Goal: Task Accomplishment & Management: Manage account settings

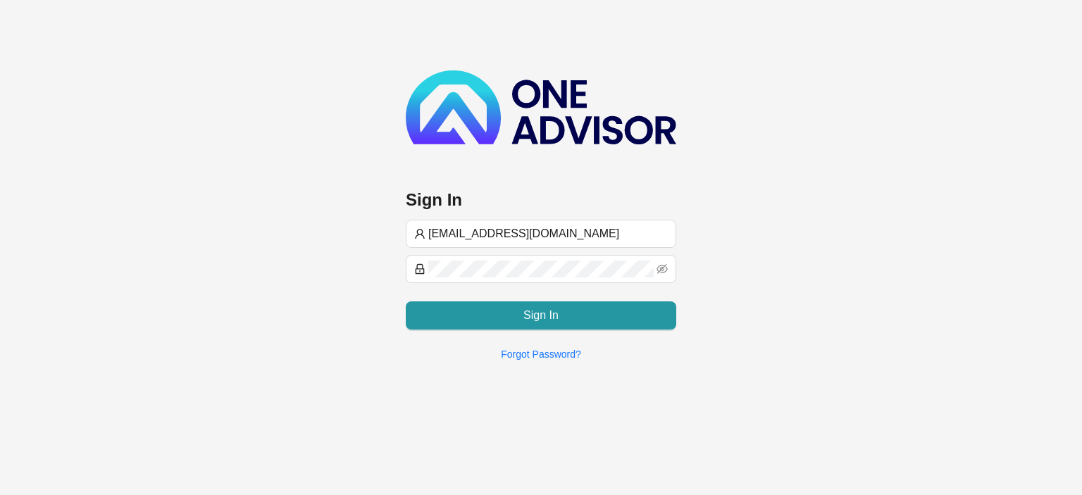
type input "[EMAIL_ADDRESS][DOMAIN_NAME]"
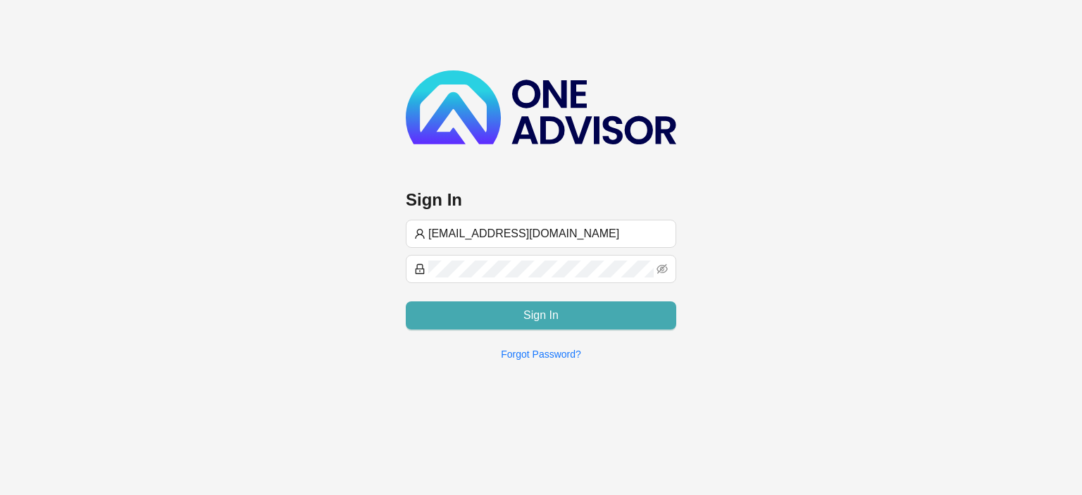
click at [531, 315] on span "Sign In" at bounding box center [540, 315] width 35 height 17
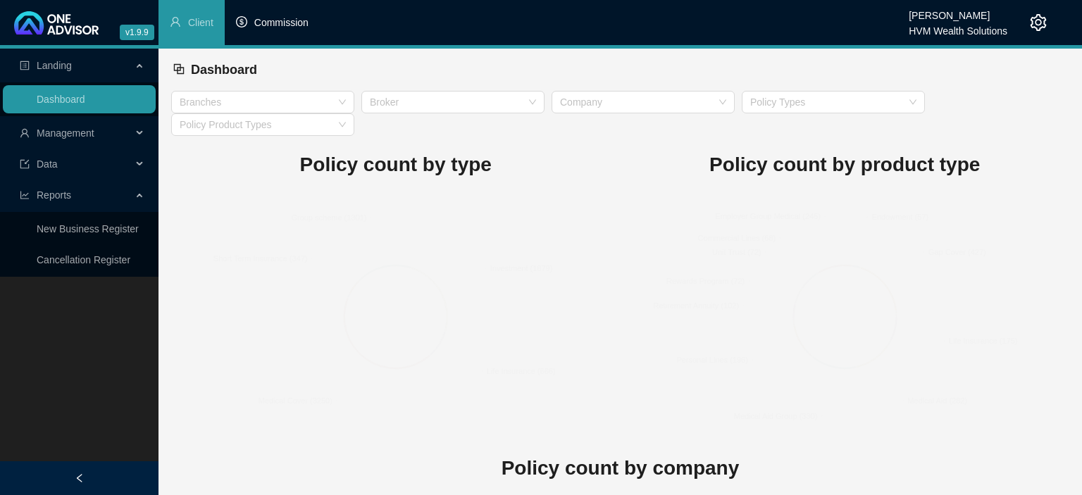
click at [305, 23] on span "Commission" at bounding box center [281, 22] width 54 height 11
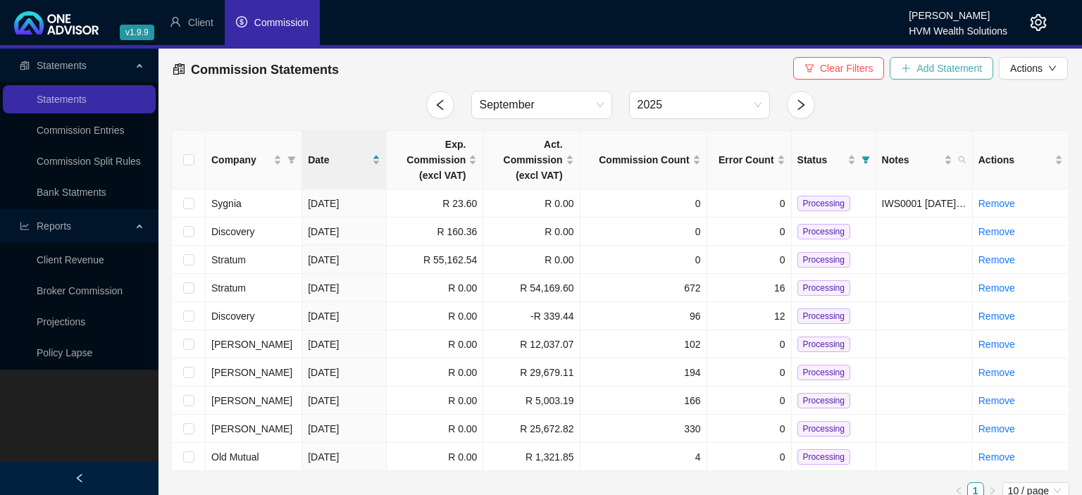
click at [923, 73] on span "Add Statement" at bounding box center [948, 68] width 65 height 15
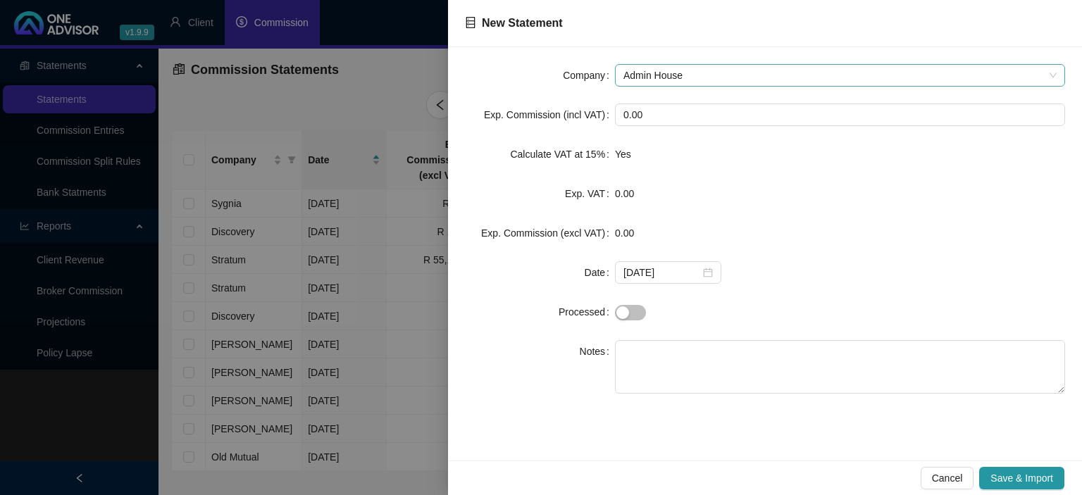
click at [649, 67] on span "Admin House" at bounding box center [839, 75] width 433 height 21
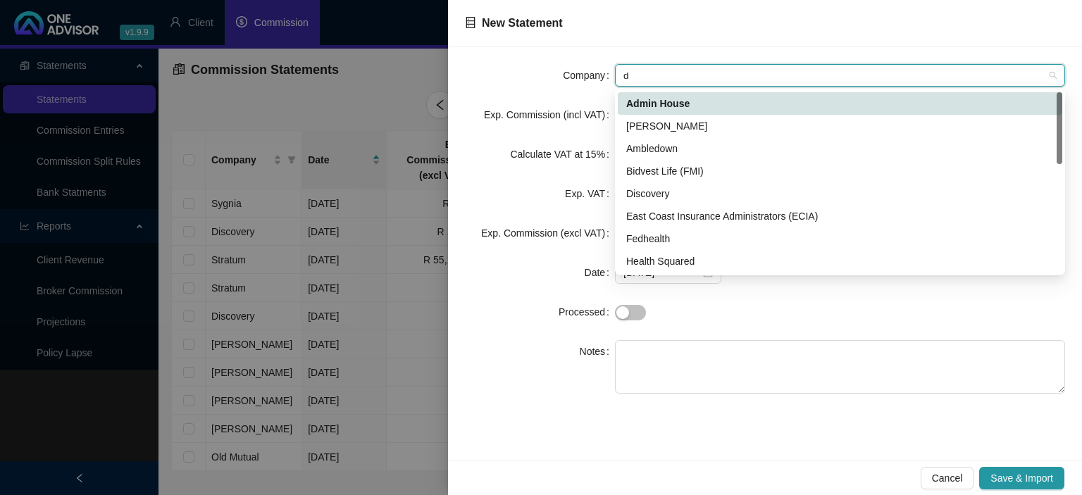
type input "di"
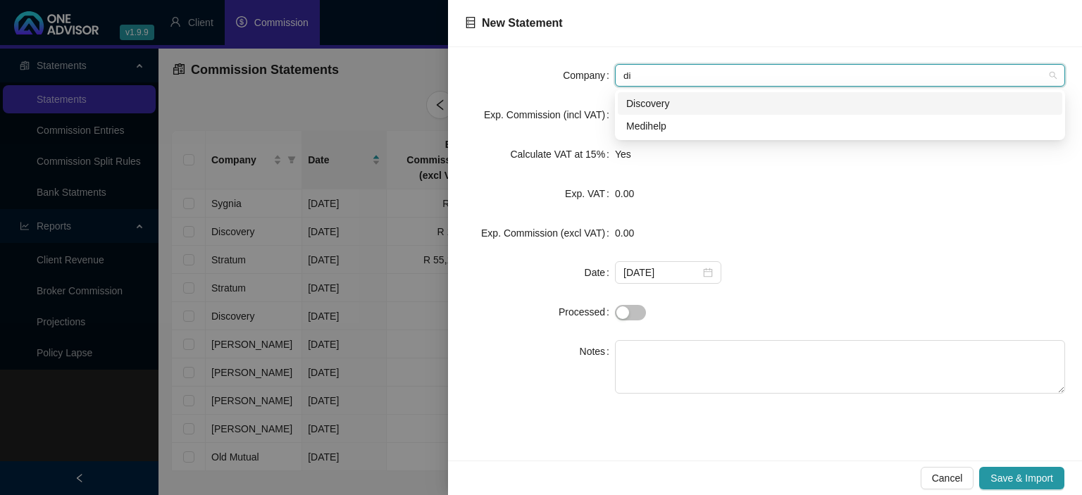
click at [636, 104] on div "Discovery" at bounding box center [839, 103] width 427 height 15
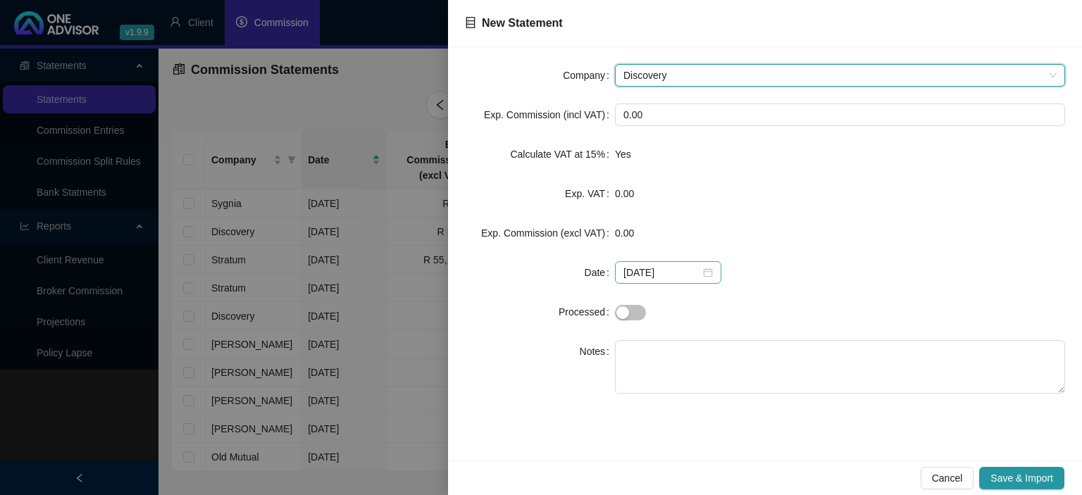
click at [703, 268] on div "[DATE]" at bounding box center [667, 272] width 89 height 15
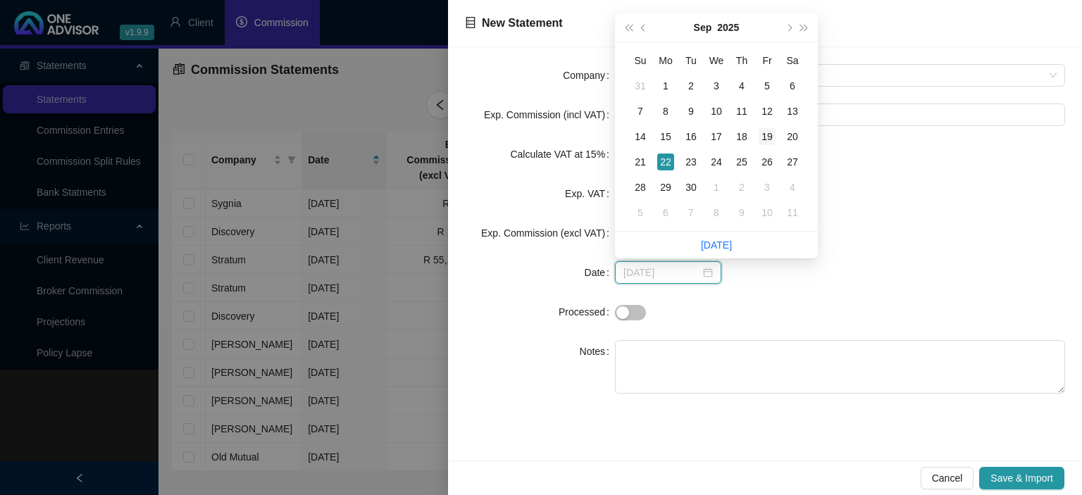
type input "[DATE]"
click at [765, 137] on div "19" at bounding box center [766, 136] width 17 height 17
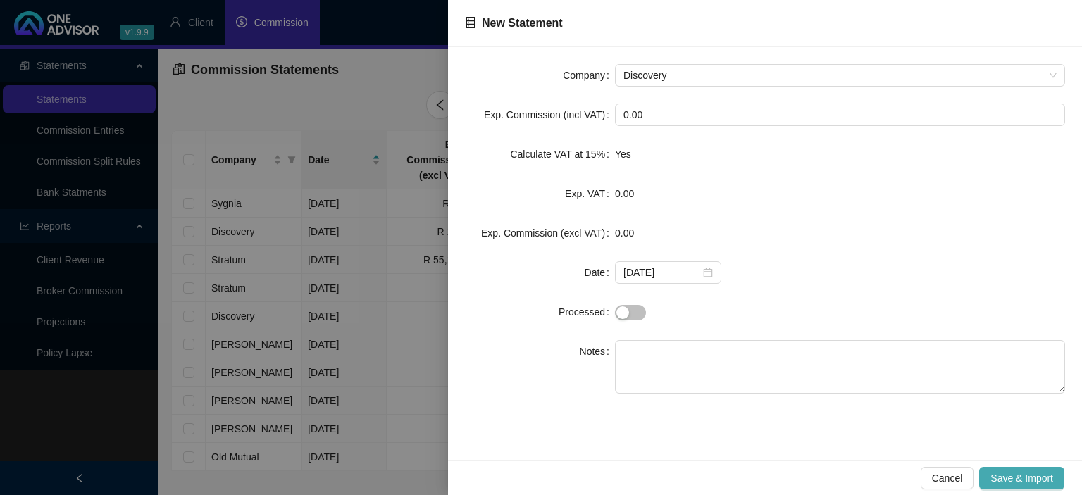
click at [1027, 470] on button "Save & Import" at bounding box center [1021, 478] width 85 height 23
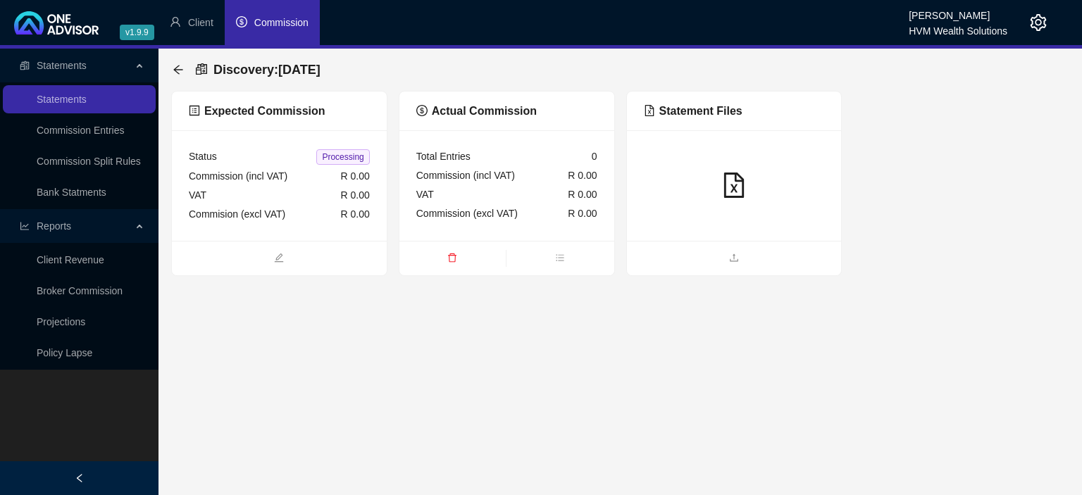
click at [706, 230] on div at bounding box center [734, 185] width 215 height 111
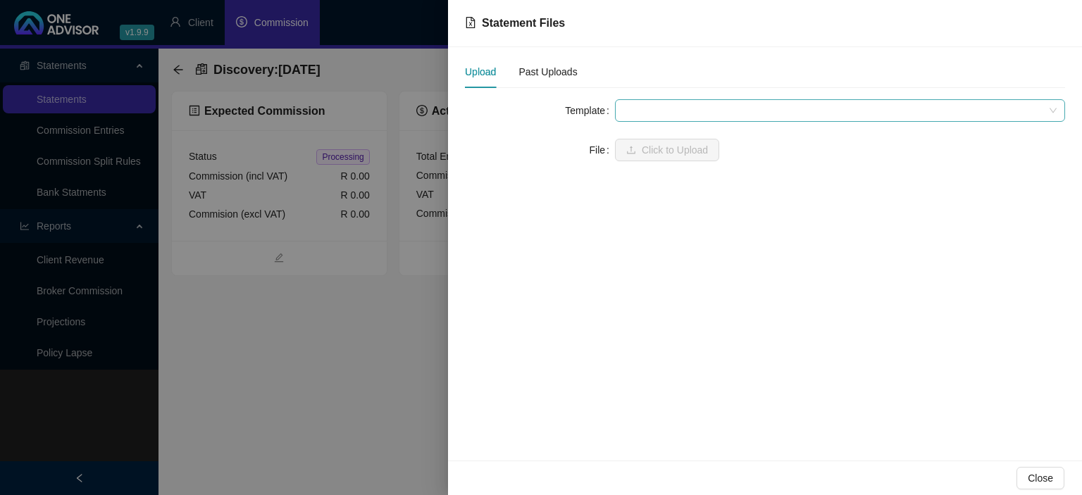
click at [671, 117] on span at bounding box center [839, 110] width 433 height 21
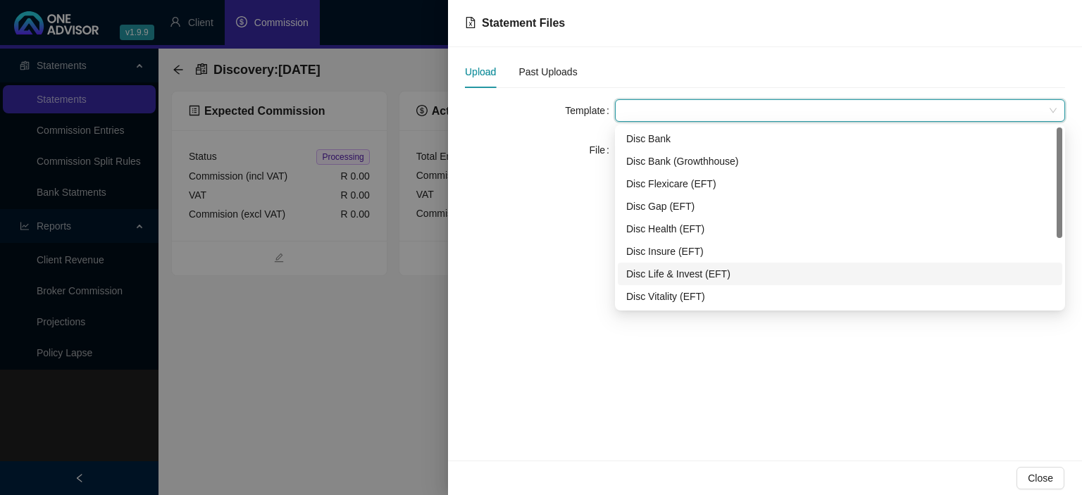
click at [671, 273] on div "Disc Life & Invest (EFT)" at bounding box center [839, 273] width 427 height 15
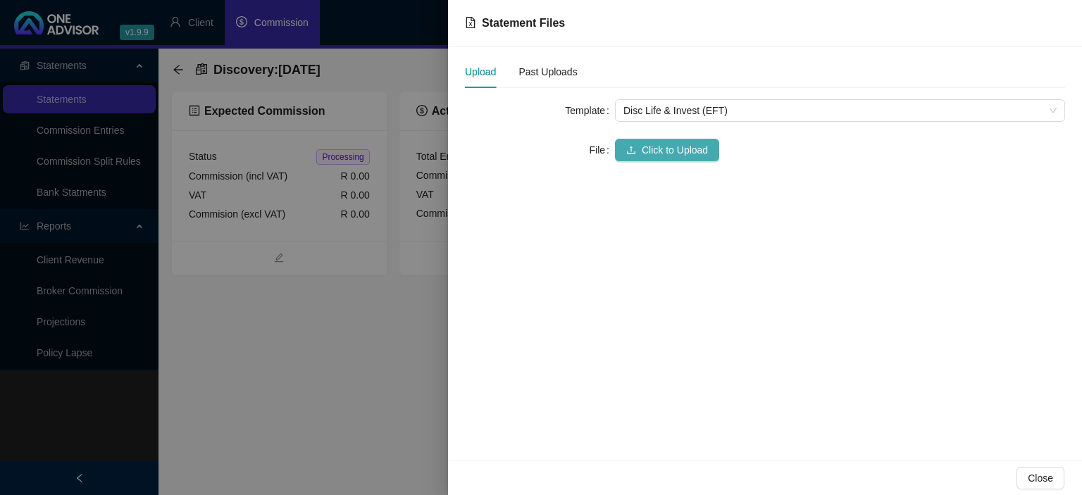
click at [655, 159] on button "Click to Upload" at bounding box center [667, 150] width 104 height 23
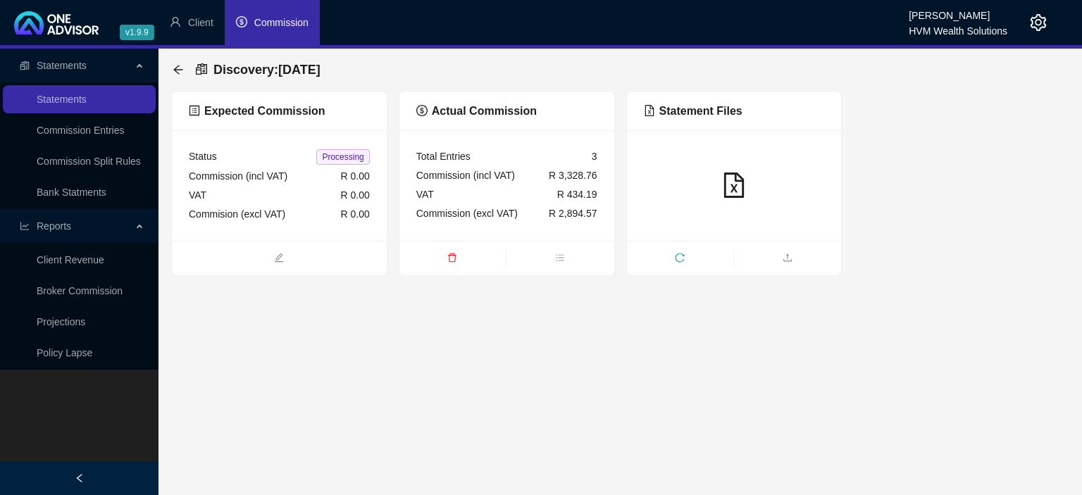
click at [185, 68] on div "Discovery : [DATE]" at bounding box center [251, 69] width 156 height 25
click at [176, 69] on icon "arrow-left" at bounding box center [177, 69] width 9 height 9
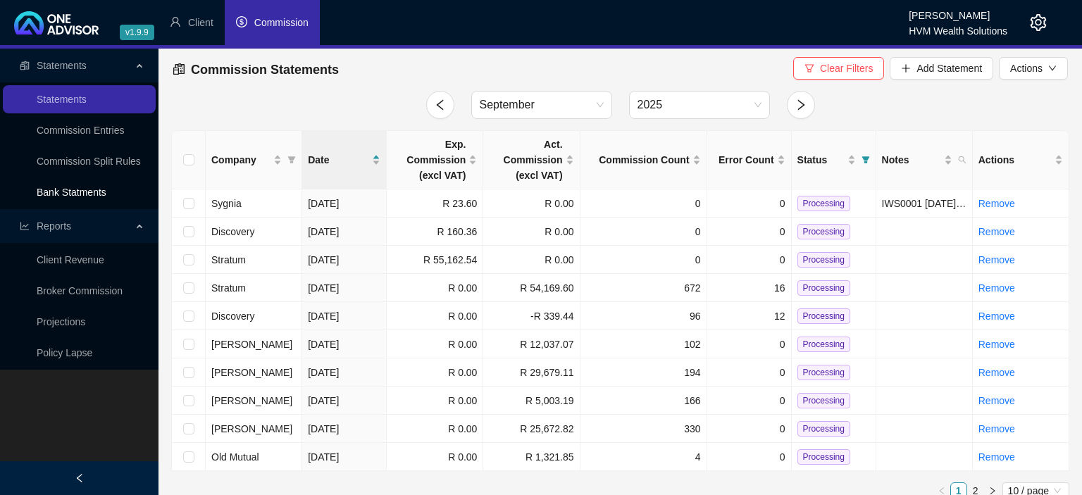
click at [93, 196] on link "Bank Statments" at bounding box center [72, 192] width 70 height 11
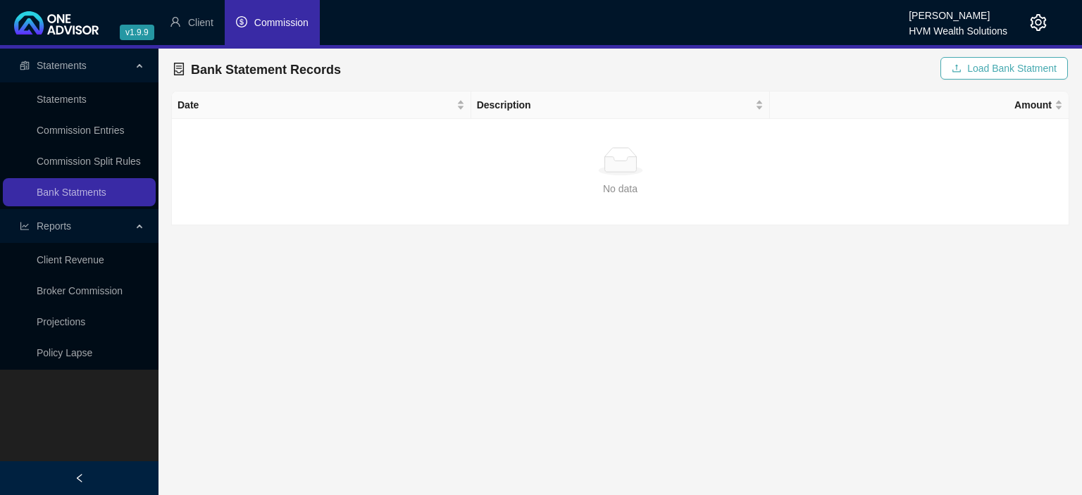
click at [980, 70] on span "Load Bank Statment" at bounding box center [1011, 68] width 89 height 15
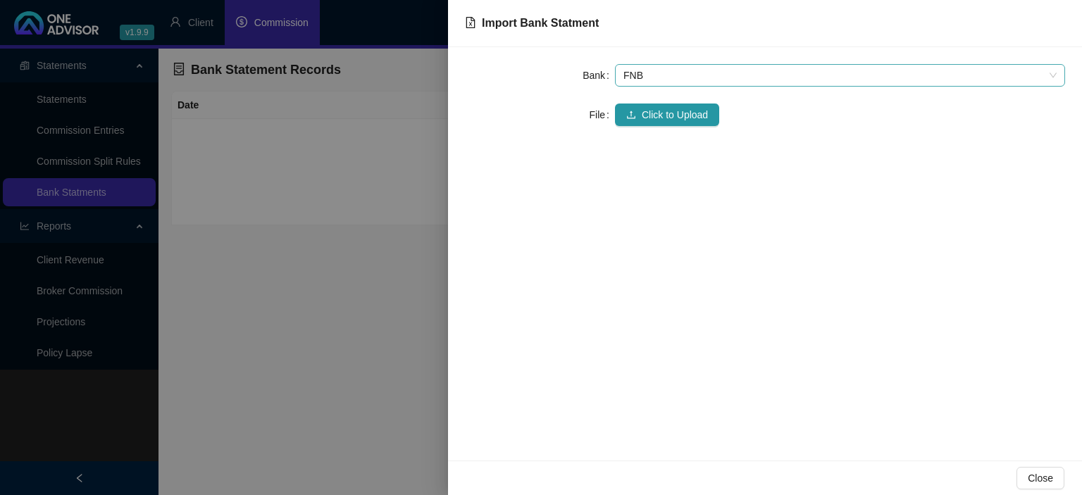
click at [676, 75] on span "FNB" at bounding box center [839, 75] width 433 height 21
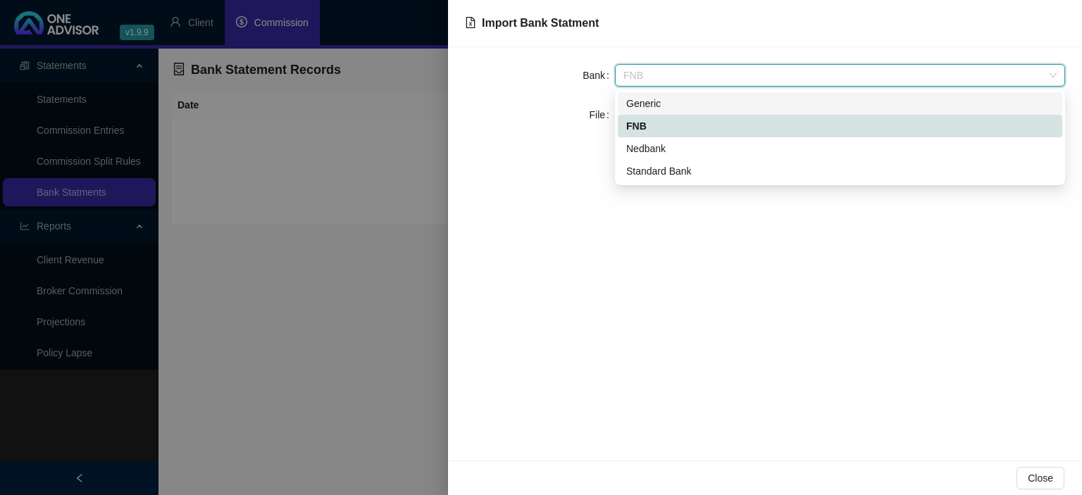
click at [630, 108] on div "Generic" at bounding box center [839, 103] width 427 height 15
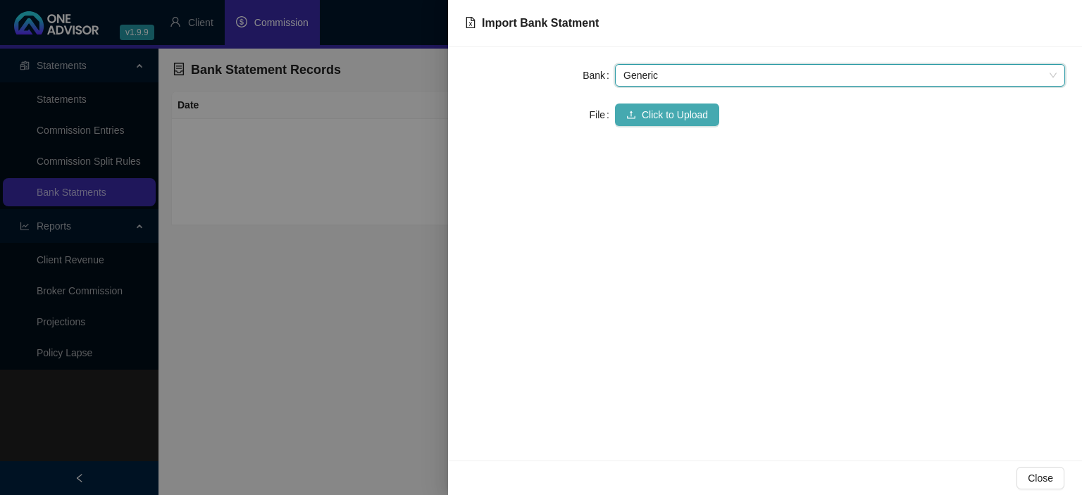
click at [635, 118] on icon "upload" at bounding box center [631, 115] width 10 height 10
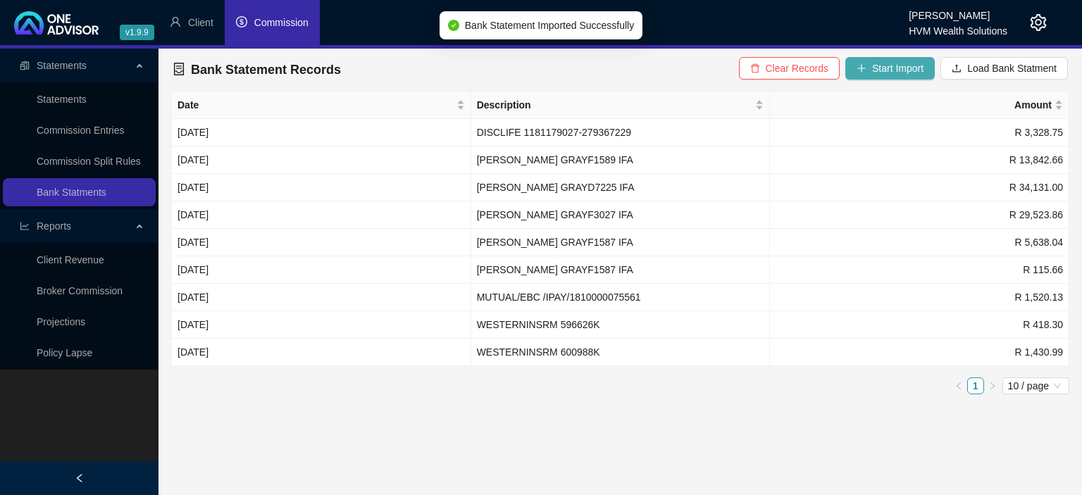
click at [900, 65] on span "Start Import" at bounding box center [897, 68] width 51 height 15
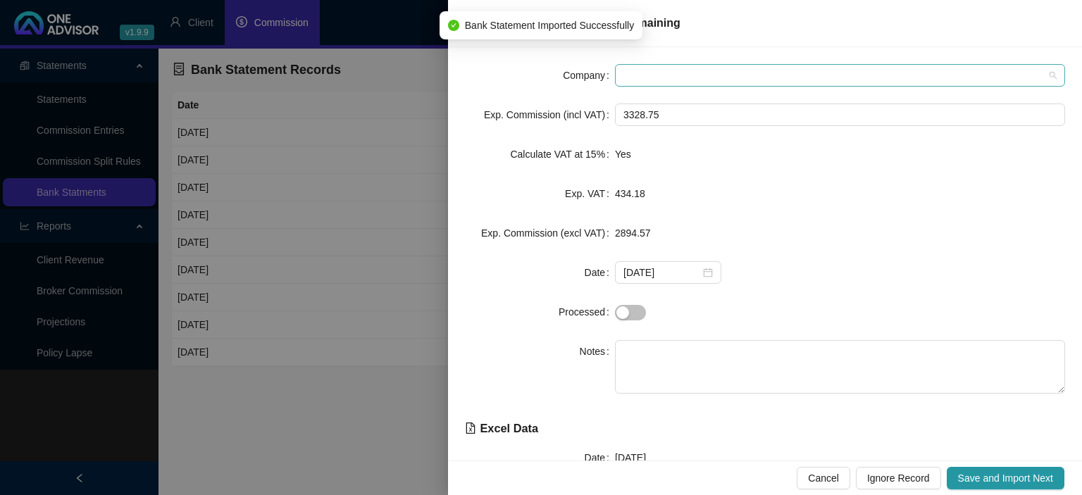
click at [637, 79] on span at bounding box center [839, 75] width 433 height 21
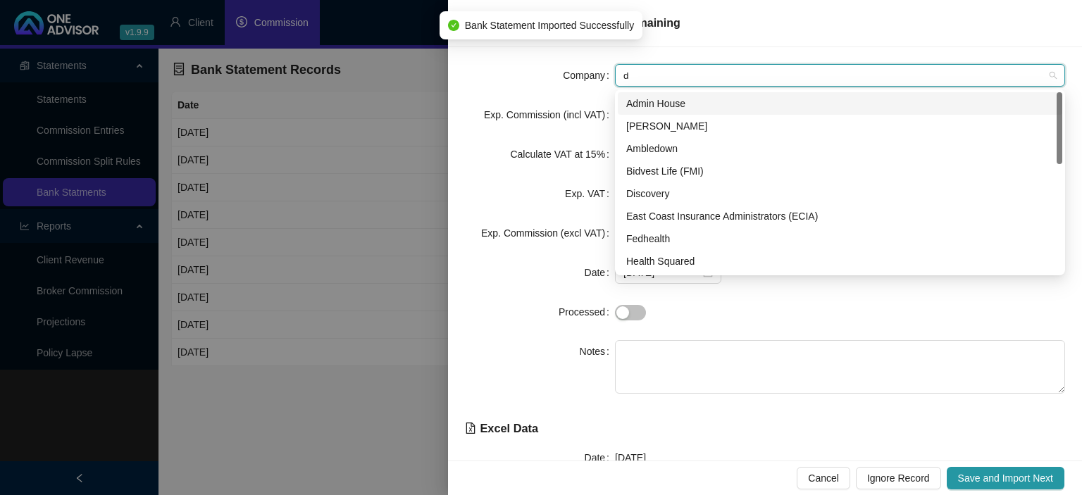
type input "di"
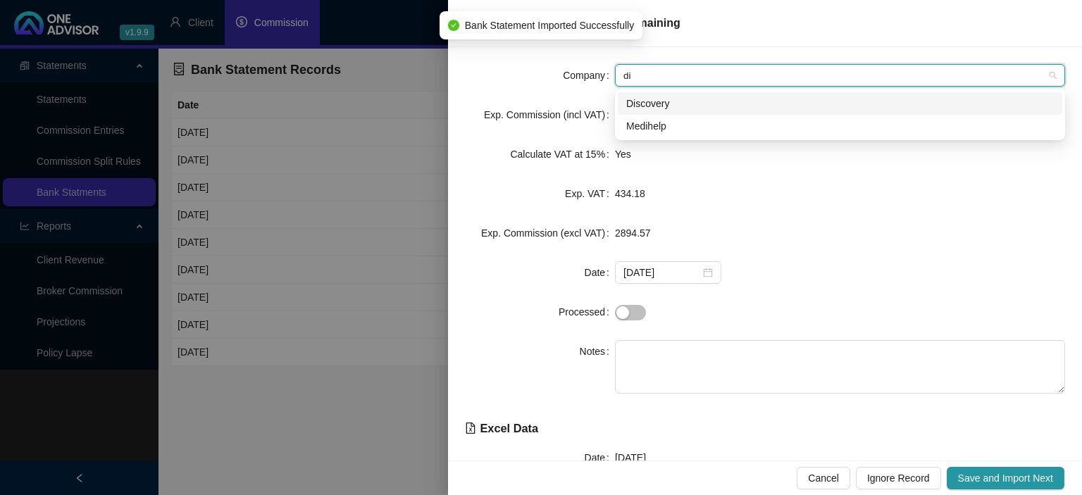
click at [632, 102] on div "Discovery" at bounding box center [839, 103] width 427 height 15
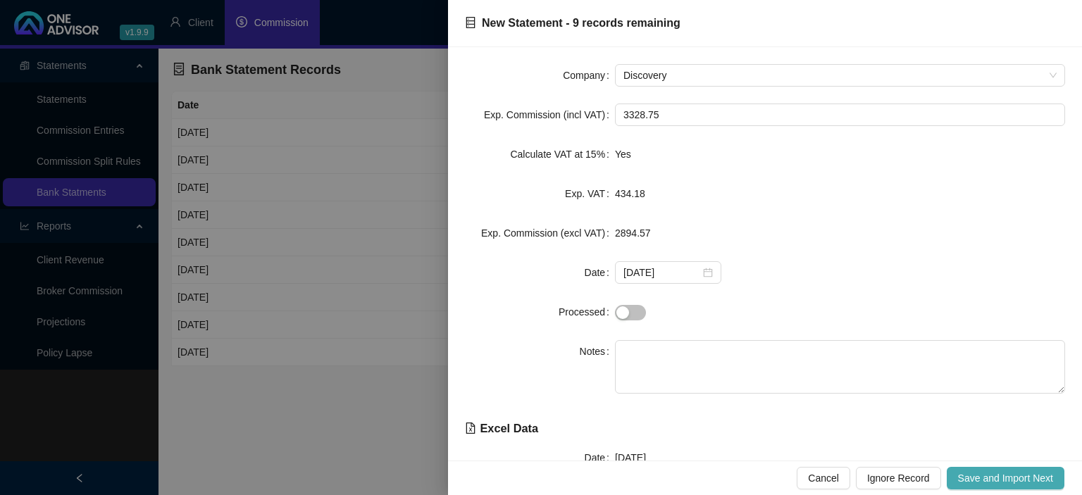
click at [1030, 483] on span "Save and Import Next" at bounding box center [1005, 477] width 95 height 15
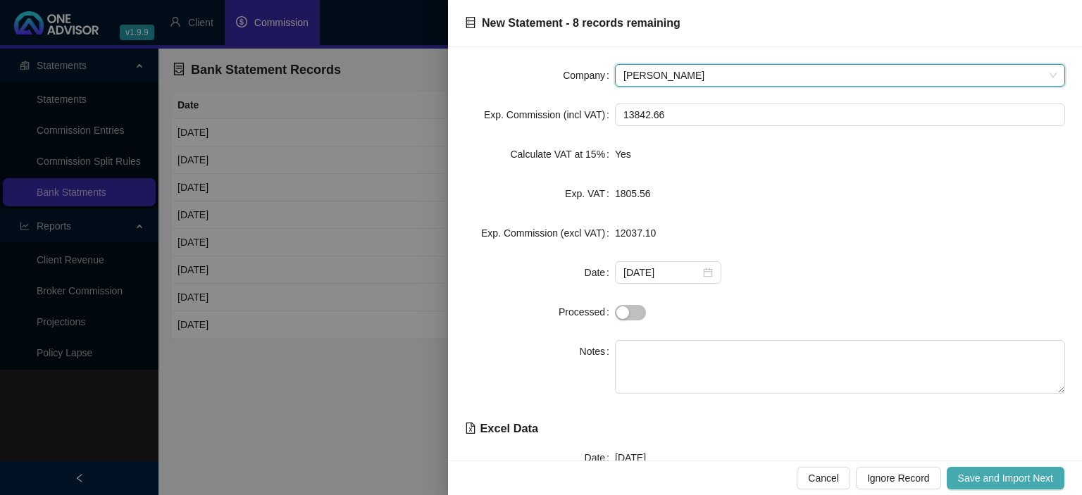
click at [1024, 482] on span "Save and Import Next" at bounding box center [1005, 477] width 95 height 15
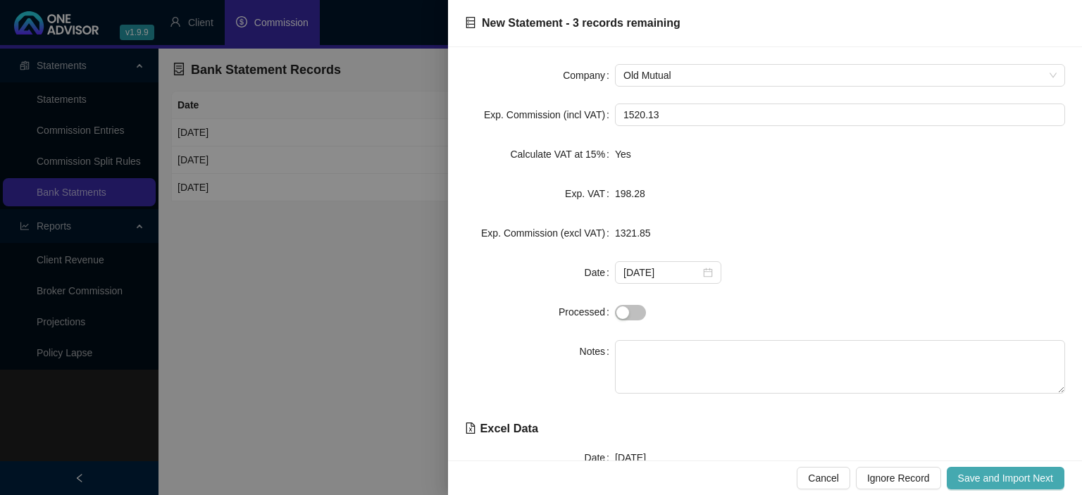
click at [1024, 482] on span "Save and Import Next" at bounding box center [1005, 477] width 95 height 15
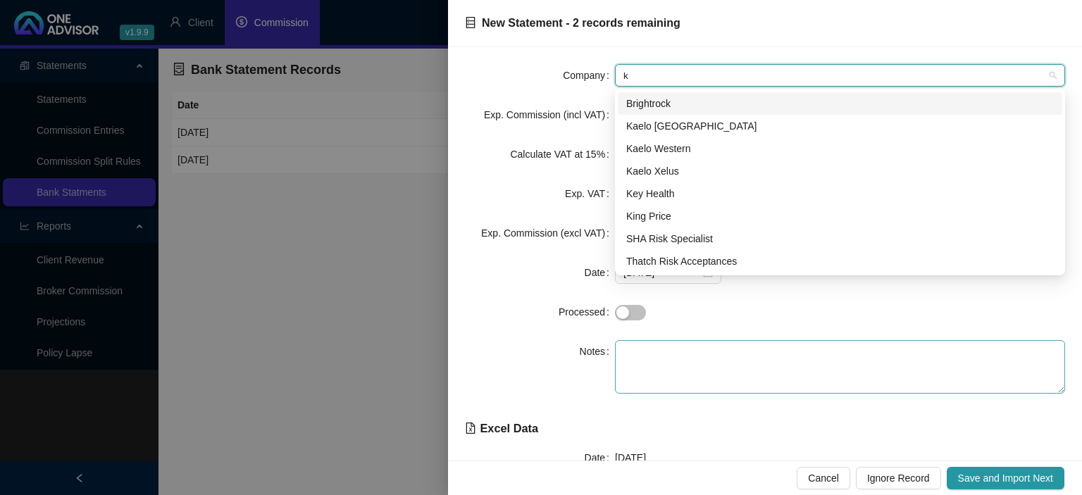
type input "ka"
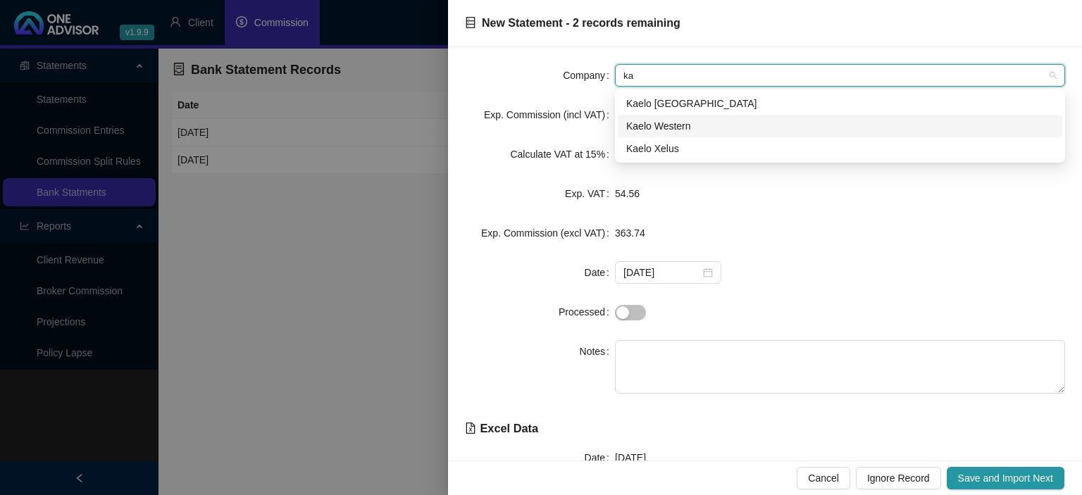
click at [663, 121] on div "Kaelo Western" at bounding box center [839, 125] width 427 height 15
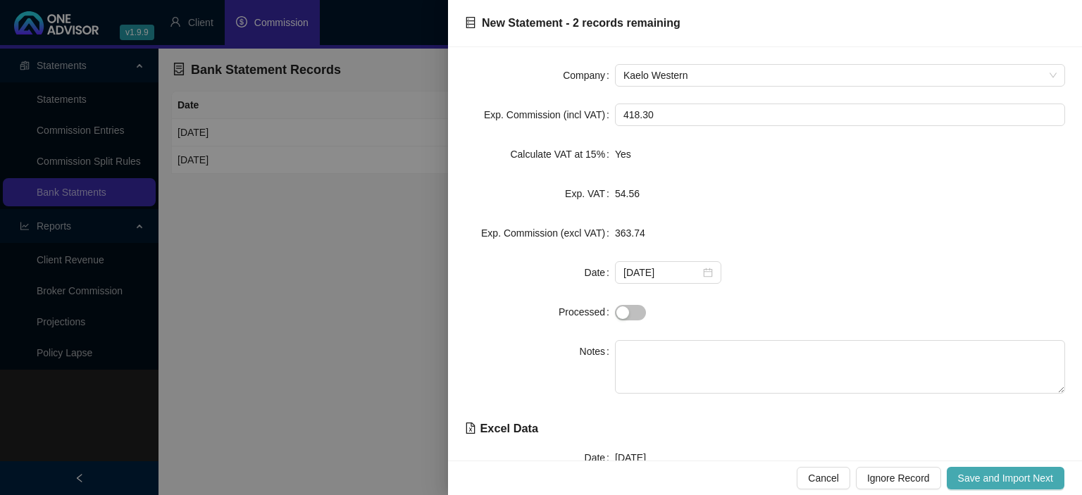
click at [1009, 483] on span "Save and Import Next" at bounding box center [1005, 477] width 95 height 15
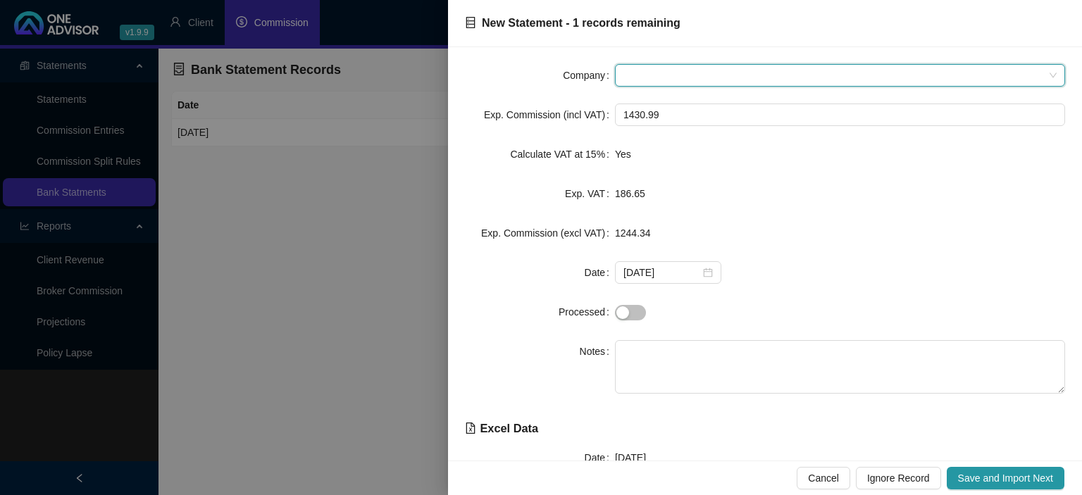
type input "k"
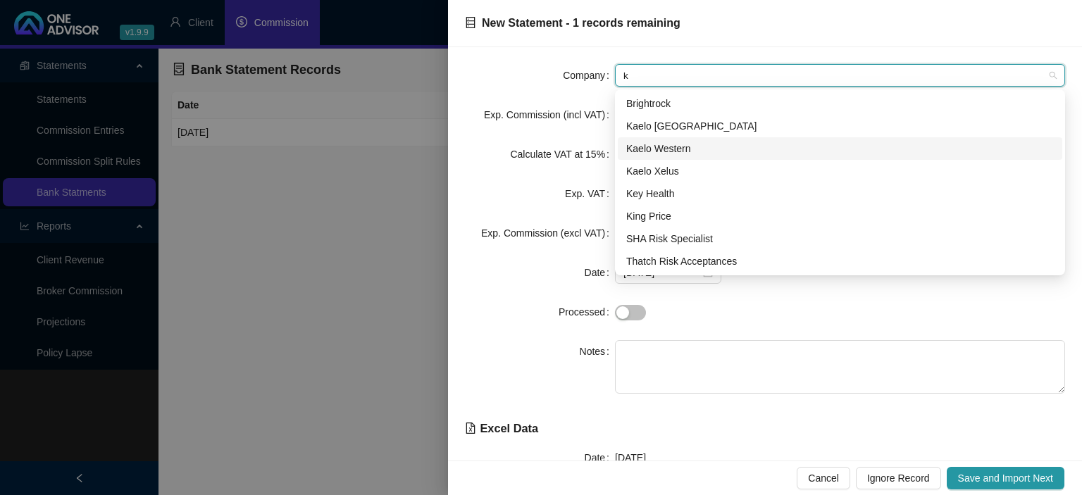
click at [651, 151] on div "Kaelo Western" at bounding box center [839, 148] width 427 height 15
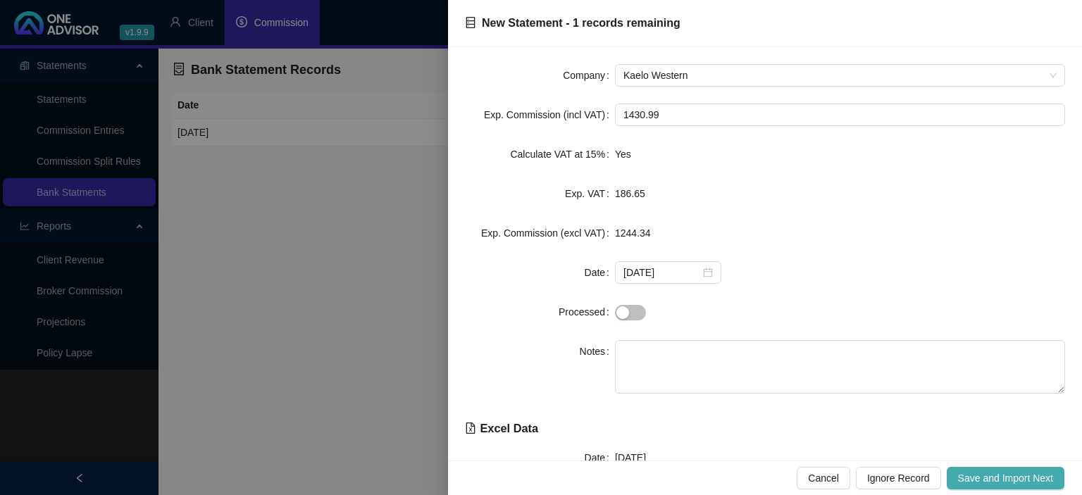
click at [974, 482] on span "Save and Import Next" at bounding box center [1005, 477] width 95 height 15
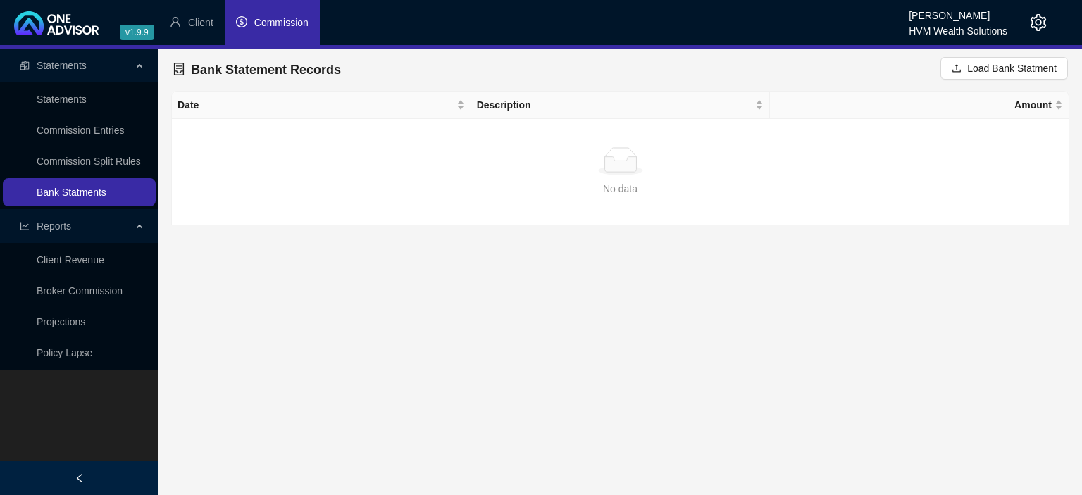
click at [63, 198] on link "Bank Statments" at bounding box center [72, 192] width 70 height 11
click at [246, 32] on li "Commission" at bounding box center [272, 22] width 95 height 45
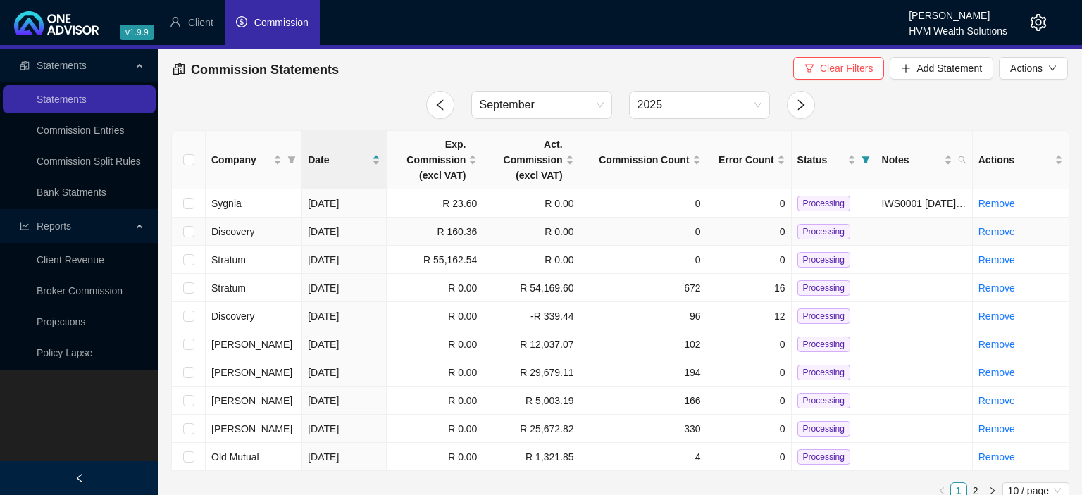
click at [182, 231] on td at bounding box center [189, 232] width 34 height 28
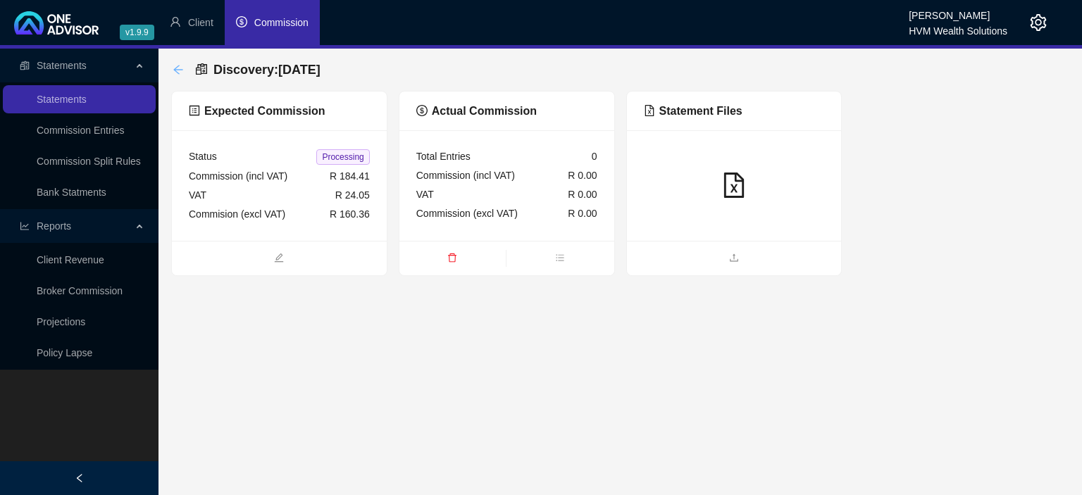
click at [175, 68] on icon "arrow-left" at bounding box center [178, 69] width 11 height 11
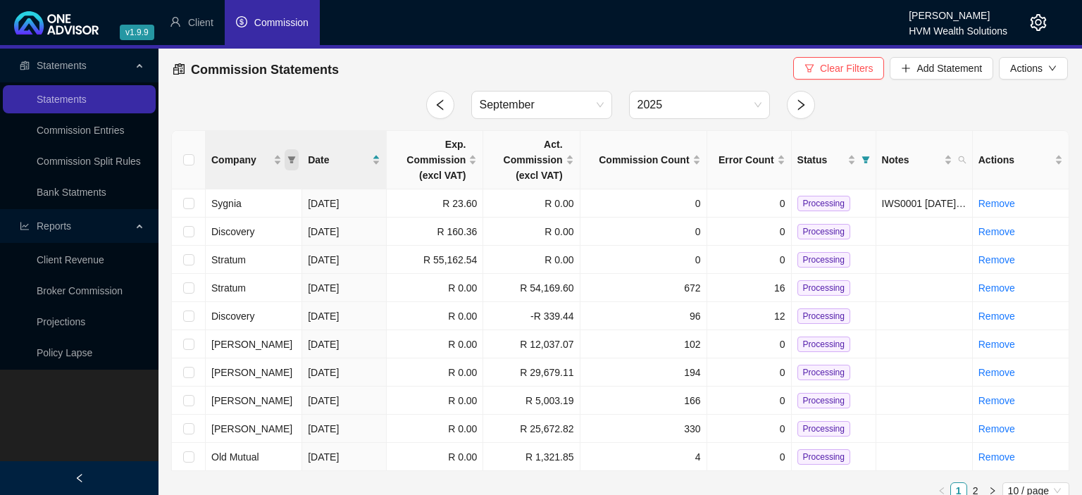
drag, startPoint x: 298, startPoint y: 156, endPoint x: 289, endPoint y: 158, distance: 8.7
click at [295, 158] on span "Company" at bounding box center [292, 159] width 14 height 21
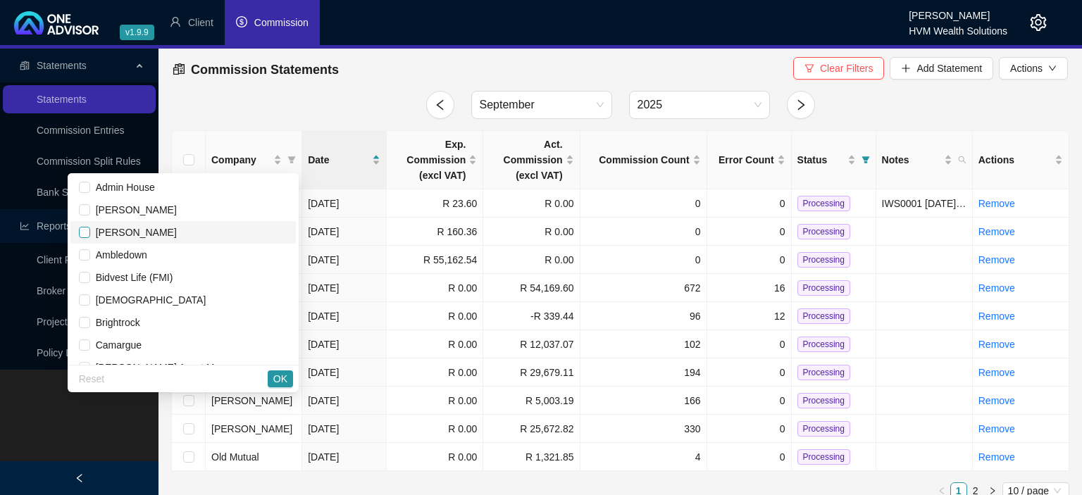
click at [90, 236] on input "checkbox" at bounding box center [84, 232] width 11 height 11
checkbox input "true"
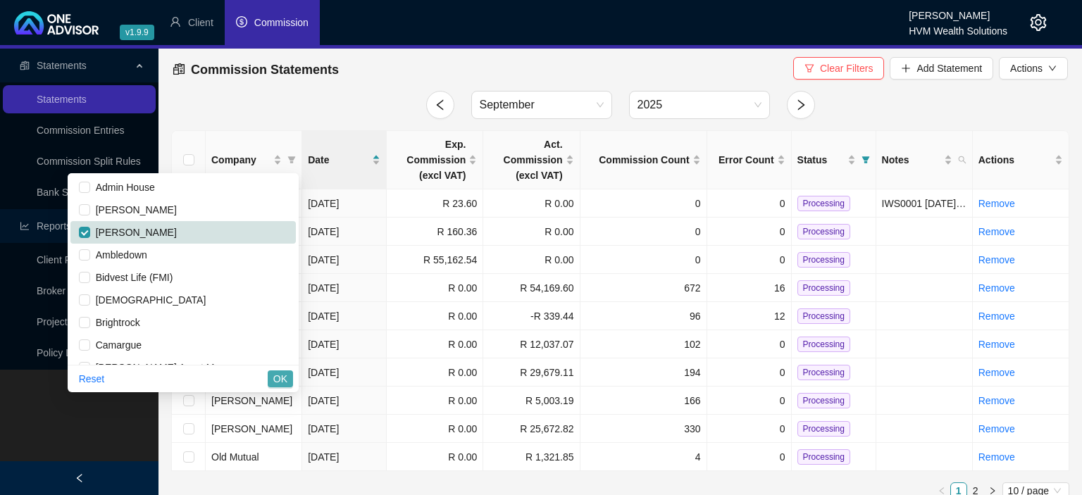
click at [276, 377] on span "OK" at bounding box center [280, 378] width 14 height 15
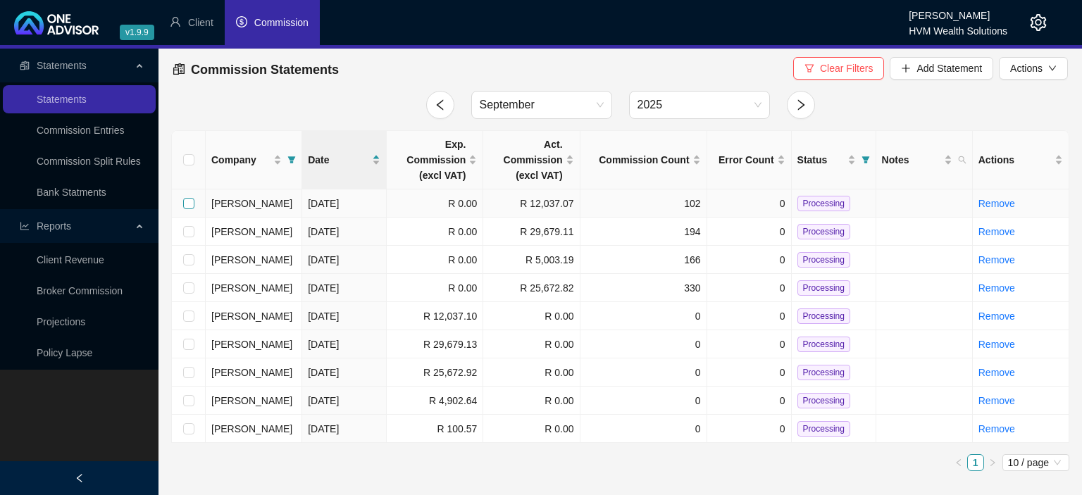
click at [192, 206] on input "checkbox" at bounding box center [188, 203] width 11 height 11
checkbox input "true"
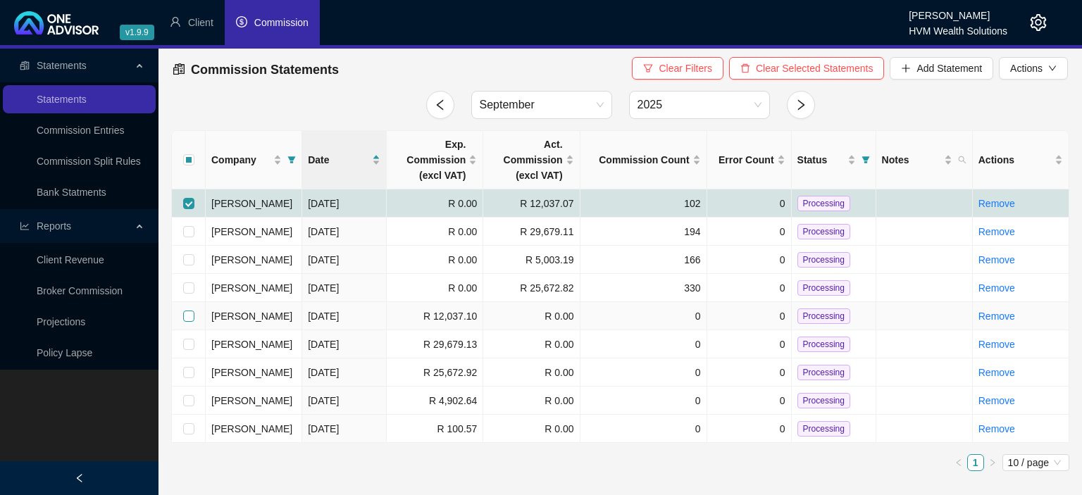
click at [185, 317] on input "checkbox" at bounding box center [188, 316] width 11 height 11
checkbox input "true"
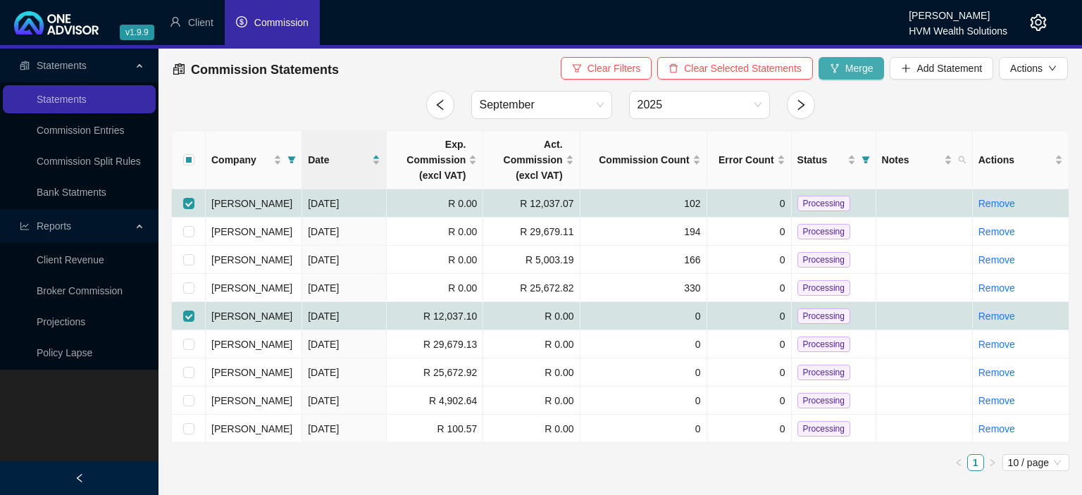
click at [856, 67] on span "Merge" at bounding box center [859, 68] width 28 height 15
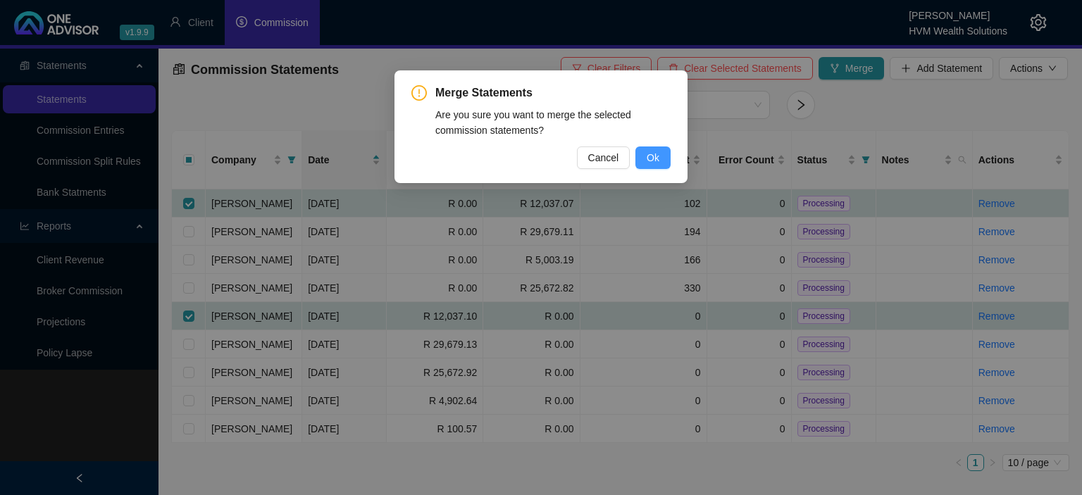
click at [670, 156] on button "Ok" at bounding box center [652, 157] width 35 height 23
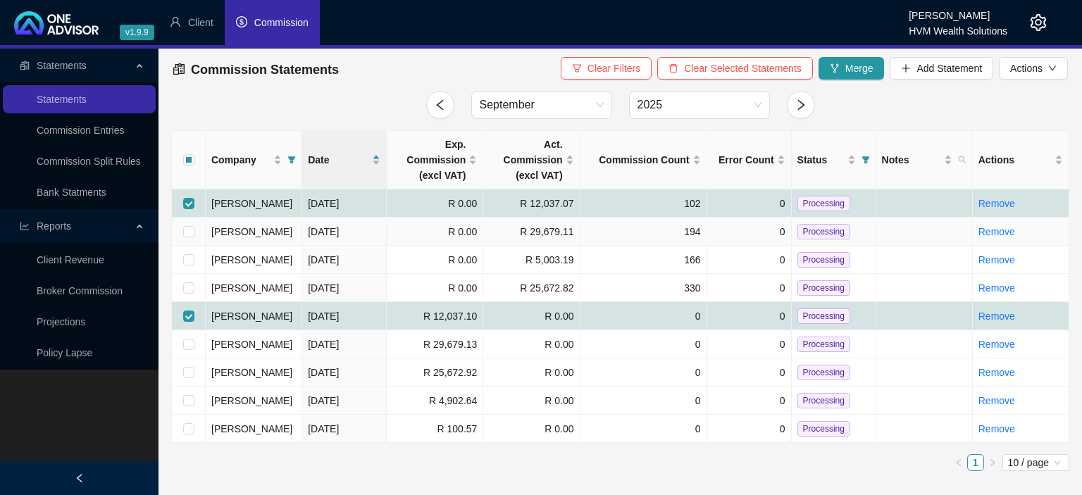
checkbox input "false"
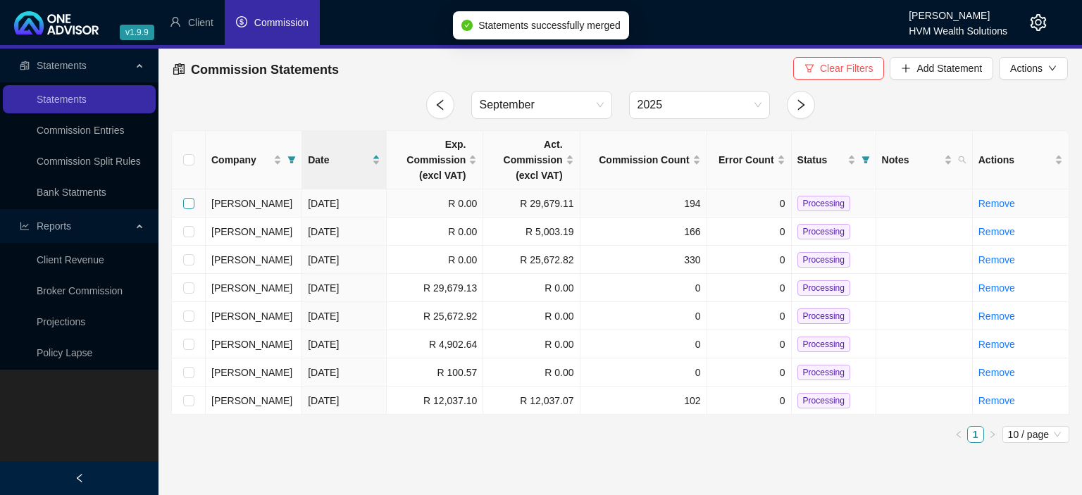
click at [185, 204] on input "checkbox" at bounding box center [188, 203] width 11 height 11
checkbox input "true"
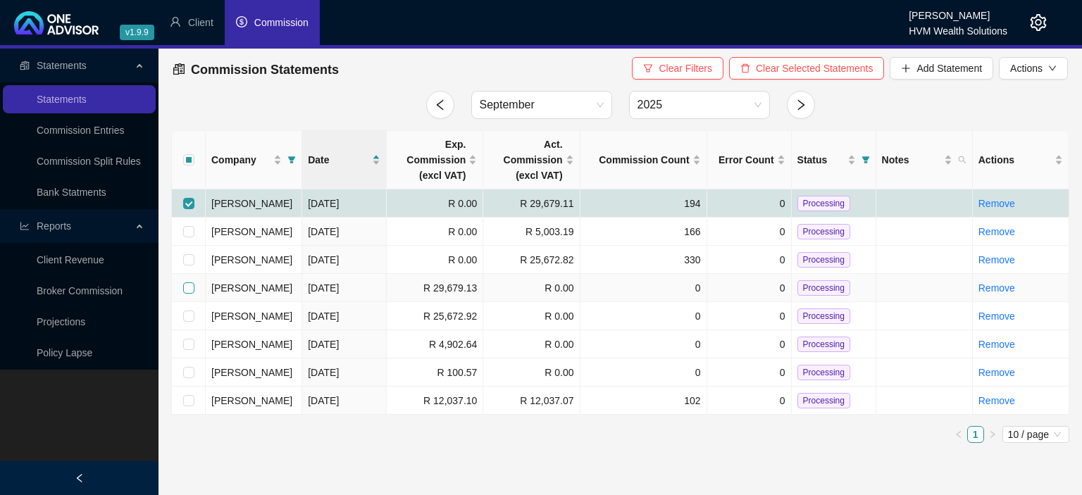
click at [189, 288] on input "checkbox" at bounding box center [188, 287] width 11 height 11
checkbox input "true"
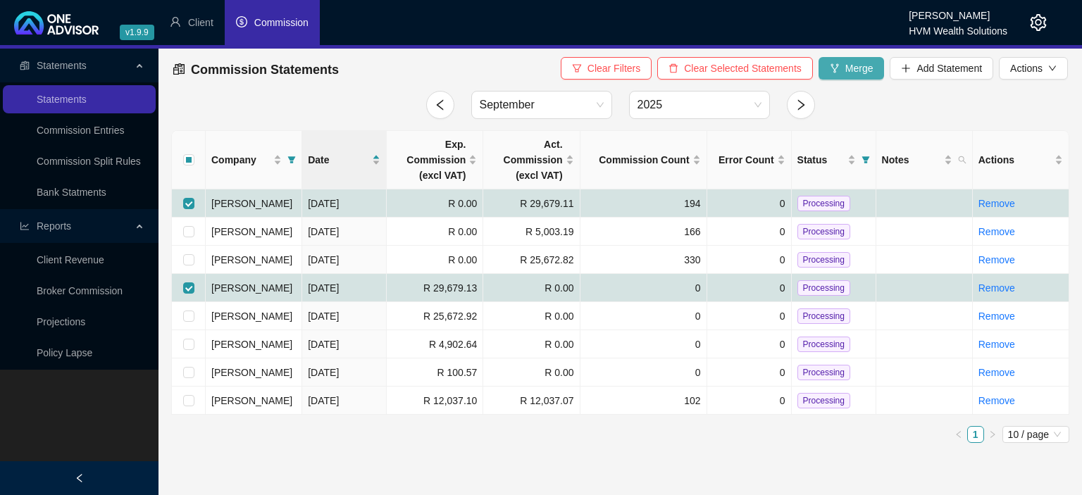
click at [840, 71] on button "Merge" at bounding box center [851, 68] width 66 height 23
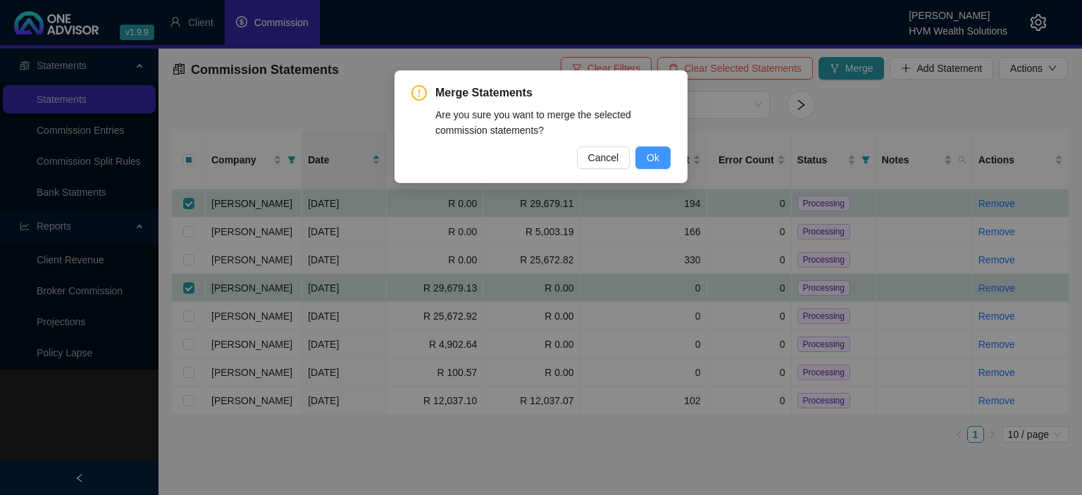
click at [649, 154] on span "Ok" at bounding box center [652, 157] width 13 height 15
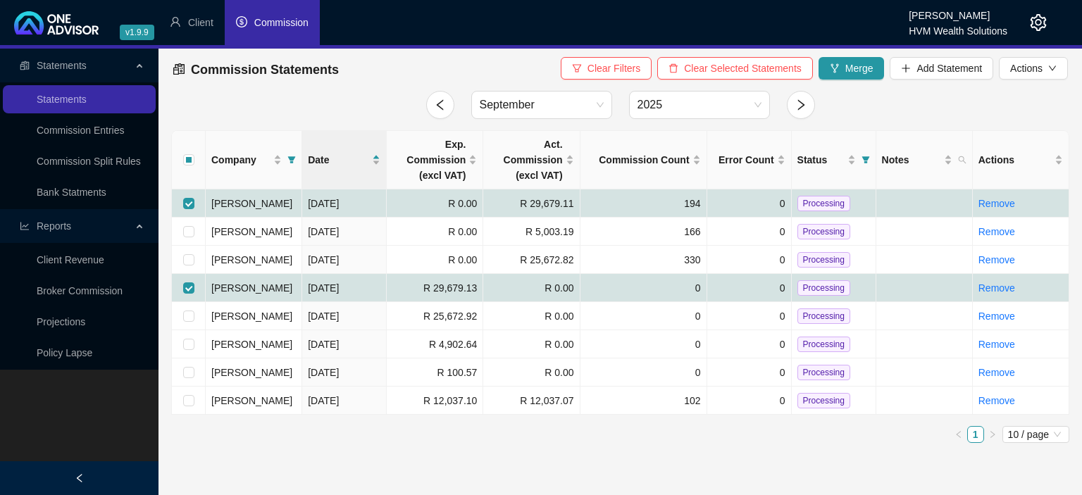
checkbox input "false"
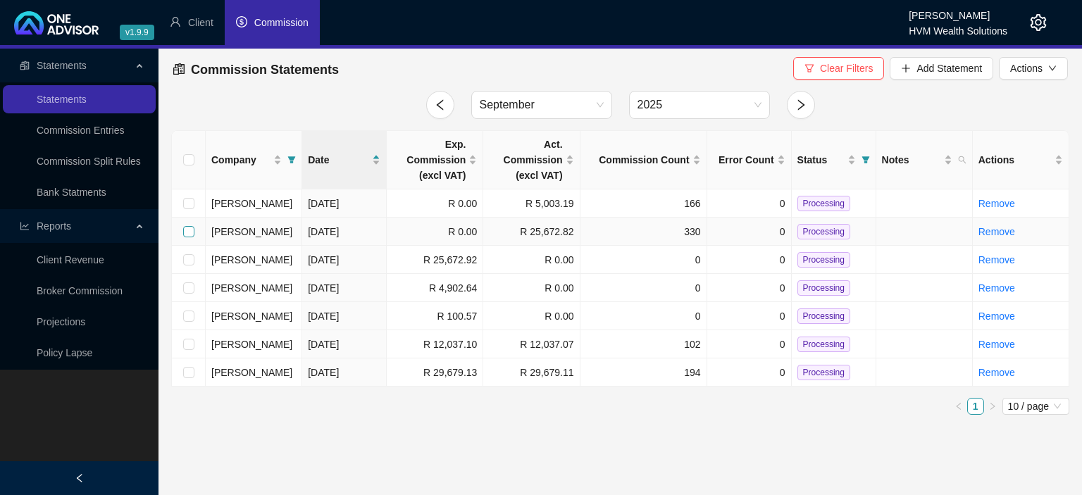
click at [185, 230] on input "checkbox" at bounding box center [188, 231] width 11 height 11
checkbox input "true"
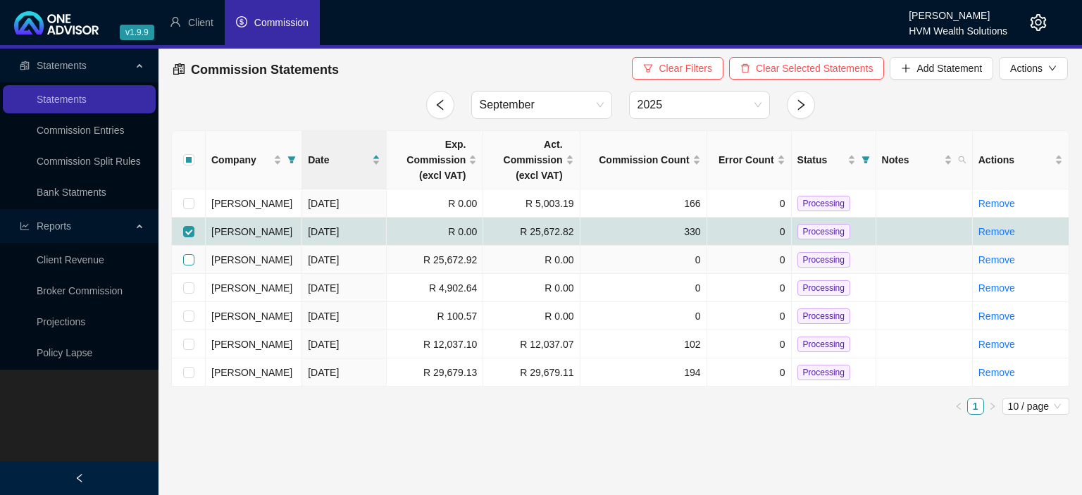
click at [187, 261] on input "checkbox" at bounding box center [188, 259] width 11 height 11
checkbox input "true"
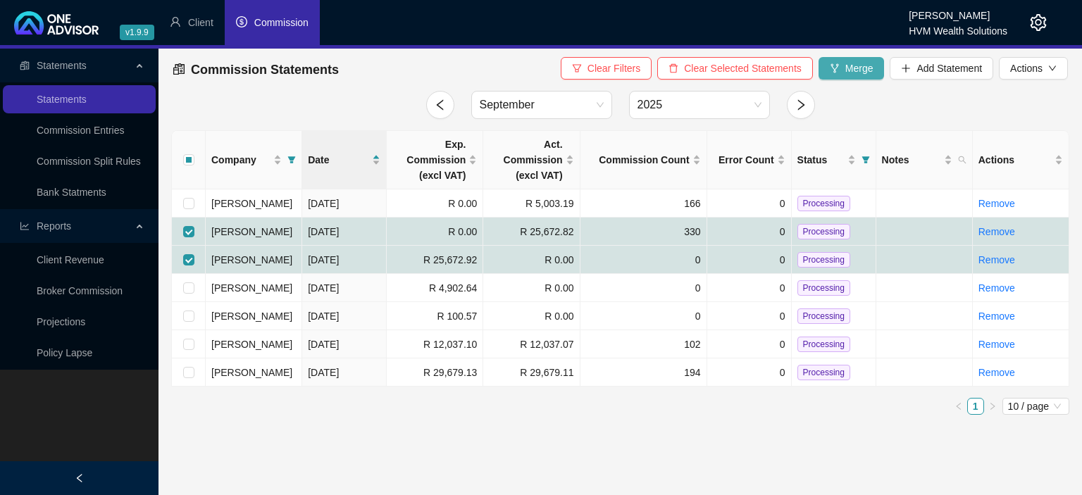
click at [861, 68] on span "Merge" at bounding box center [859, 68] width 28 height 15
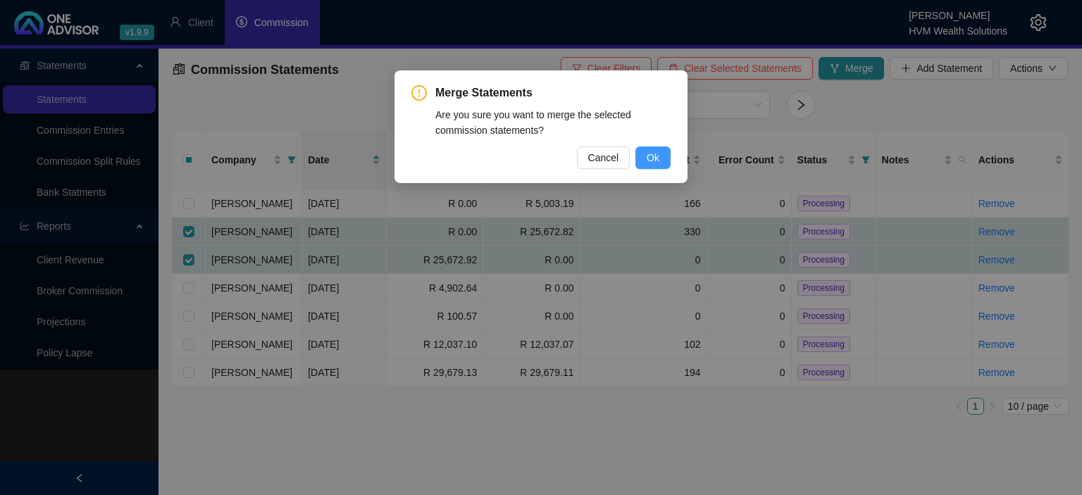
click at [642, 149] on button "Ok" at bounding box center [652, 157] width 35 height 23
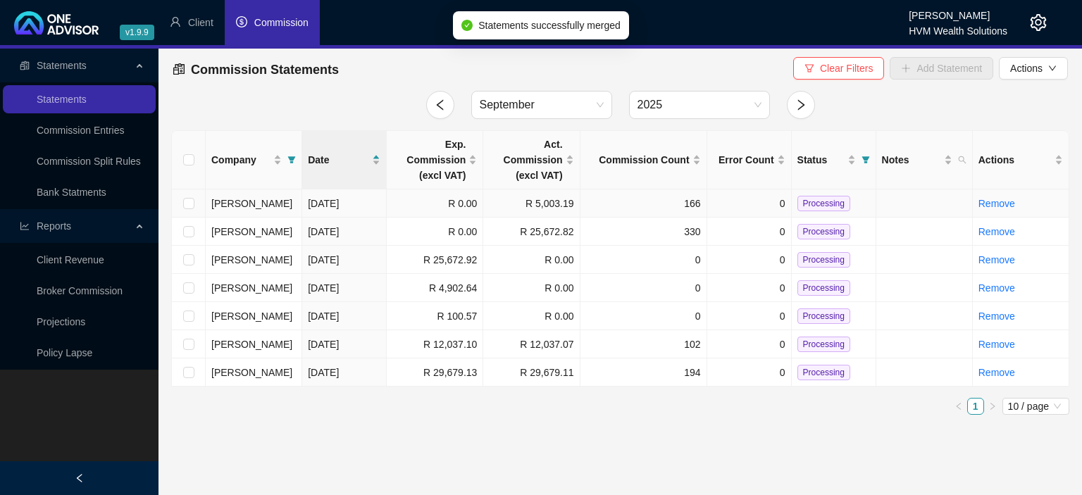
checkbox input "false"
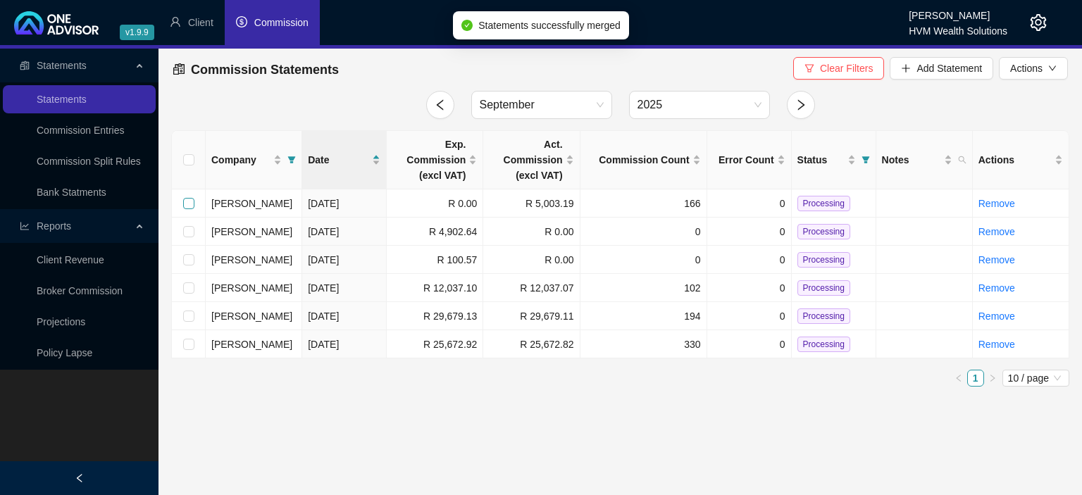
click at [190, 204] on input "checkbox" at bounding box center [188, 203] width 11 height 11
checkbox input "true"
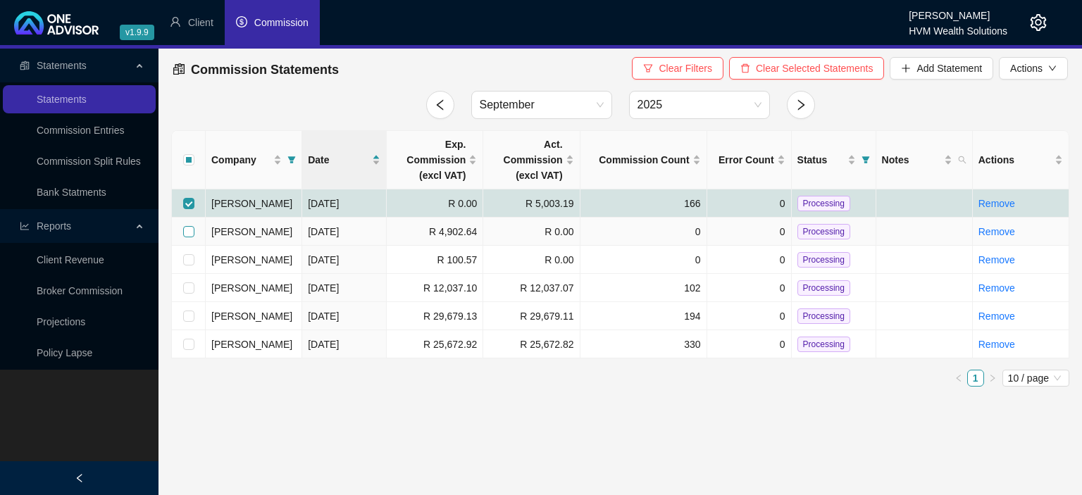
click at [189, 232] on input "checkbox" at bounding box center [188, 231] width 11 height 11
checkbox input "true"
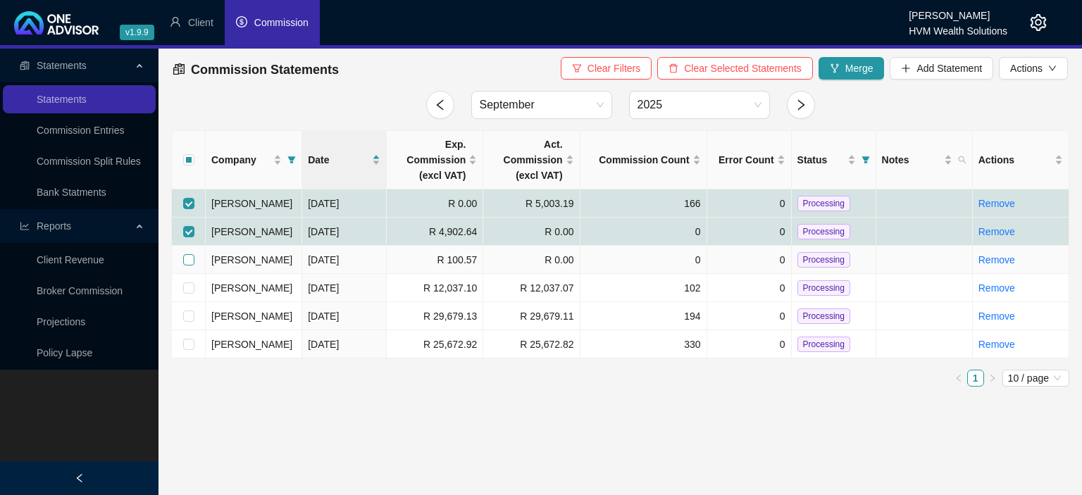
click at [187, 263] on input "checkbox" at bounding box center [188, 259] width 11 height 11
checkbox input "true"
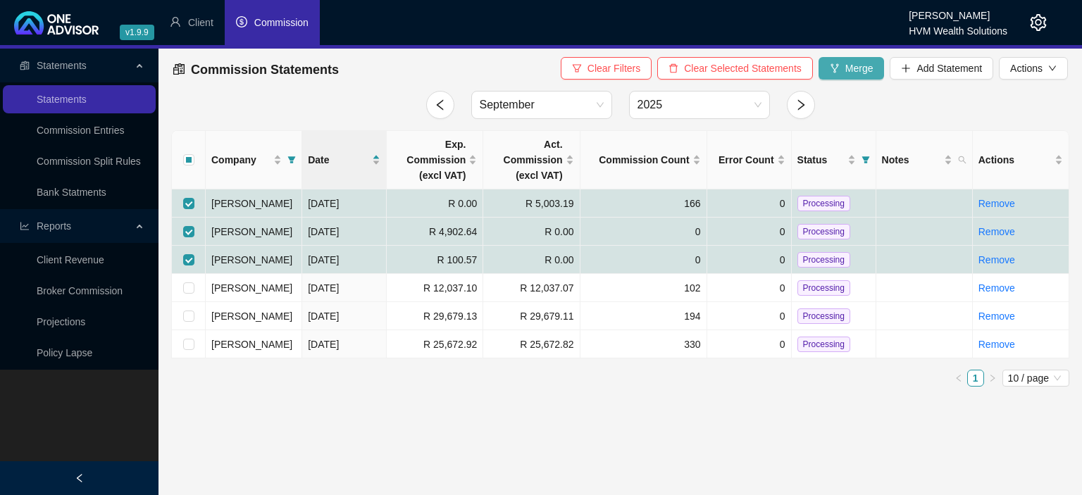
click at [863, 72] on span "Merge" at bounding box center [859, 68] width 28 height 15
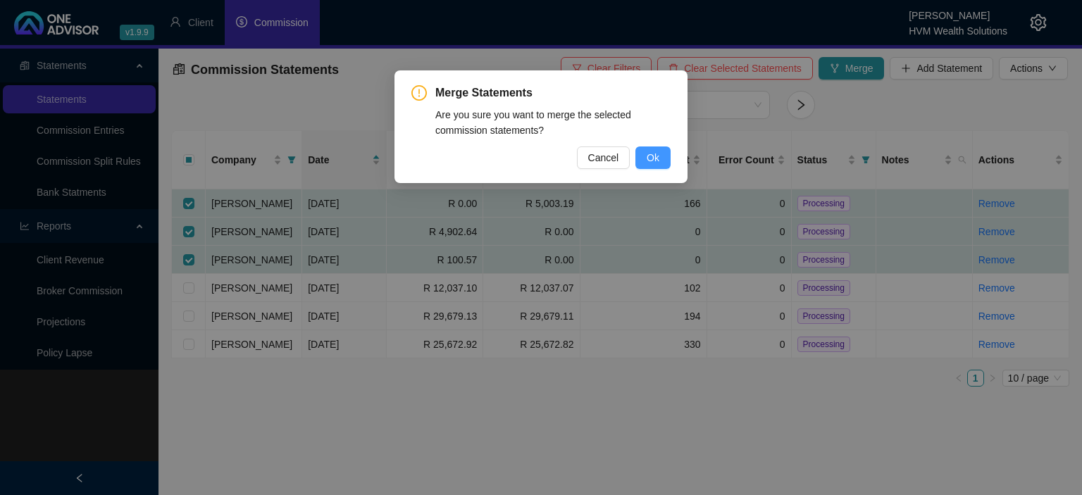
click at [641, 158] on button "Ok" at bounding box center [652, 157] width 35 height 23
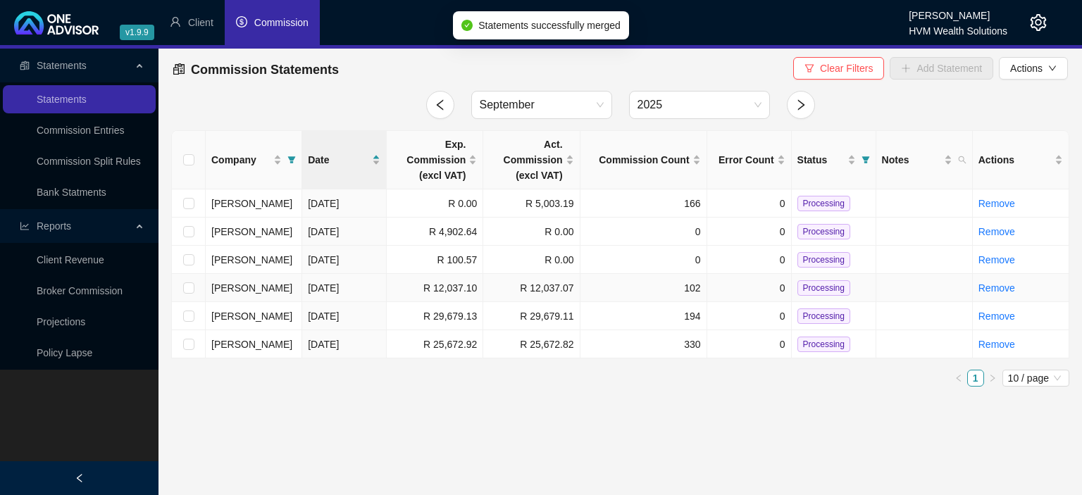
checkbox input "false"
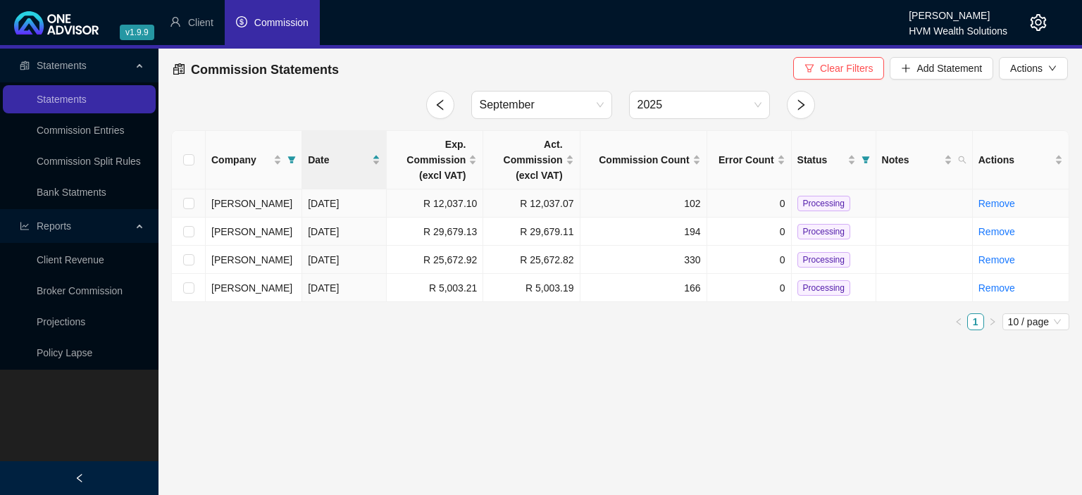
click at [807, 199] on span "Processing" at bounding box center [823, 203] width 53 height 15
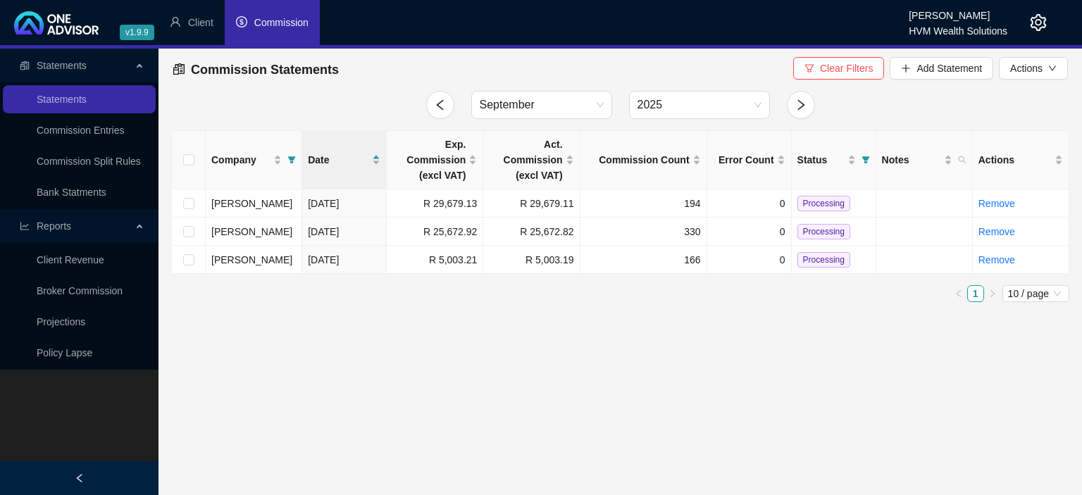
click at [807, 199] on span "Processing" at bounding box center [823, 203] width 53 height 15
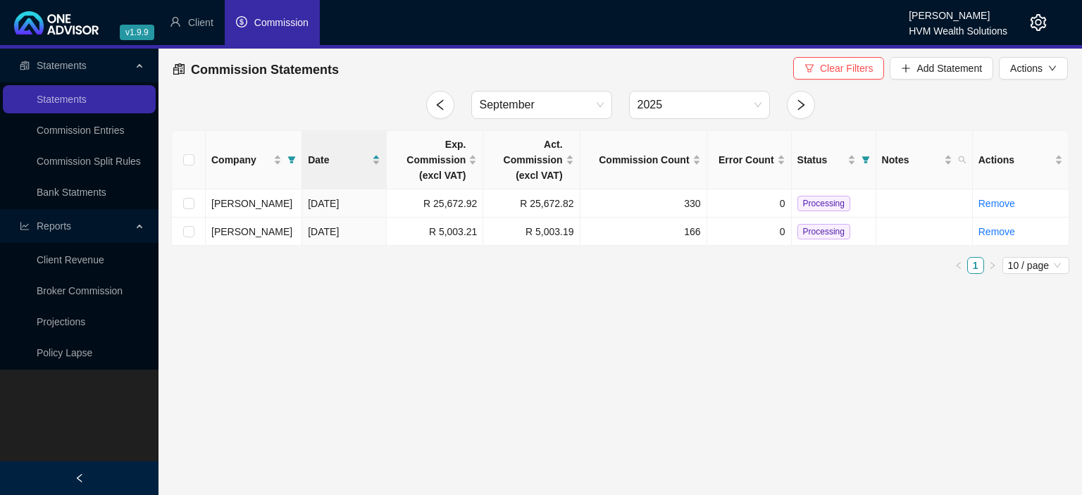
click at [807, 199] on span "Processing" at bounding box center [823, 203] width 53 height 15
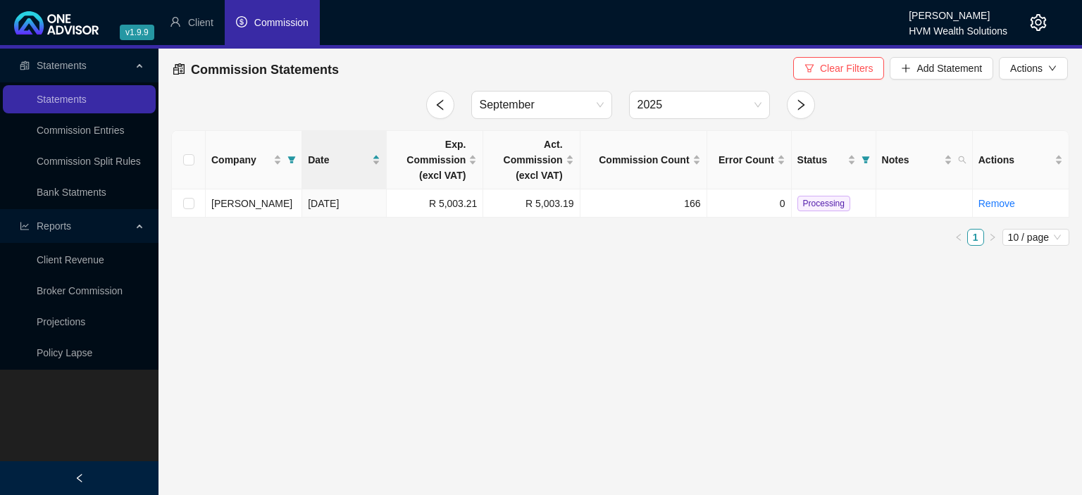
click at [807, 199] on span "Processing" at bounding box center [823, 203] width 53 height 15
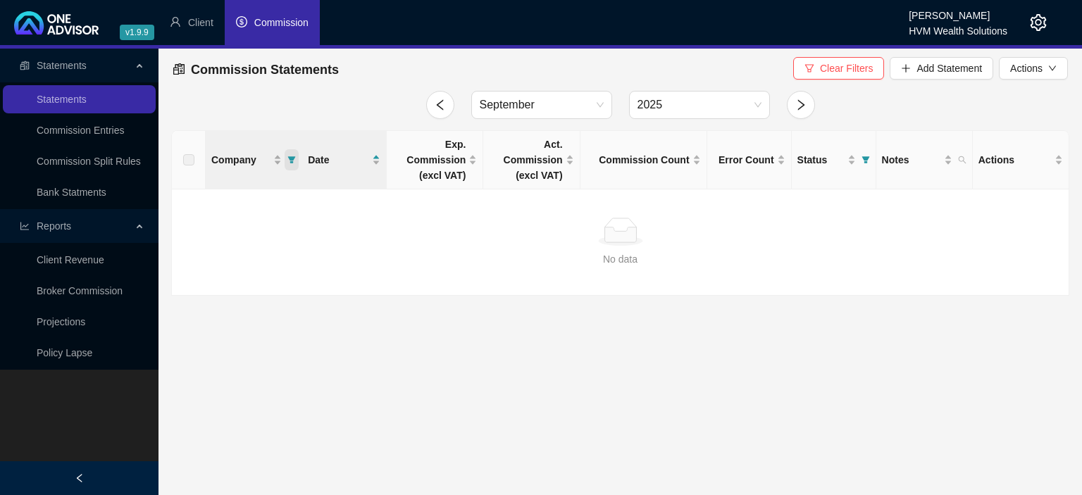
click at [289, 161] on icon "filter" at bounding box center [291, 160] width 8 height 8
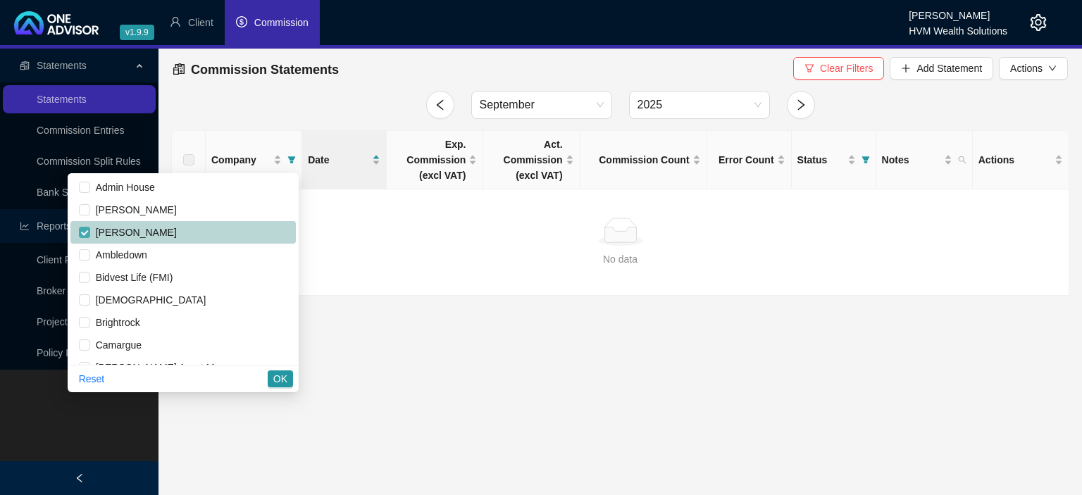
click at [90, 232] on input "checkbox" at bounding box center [84, 232] width 11 height 11
checkbox input "false"
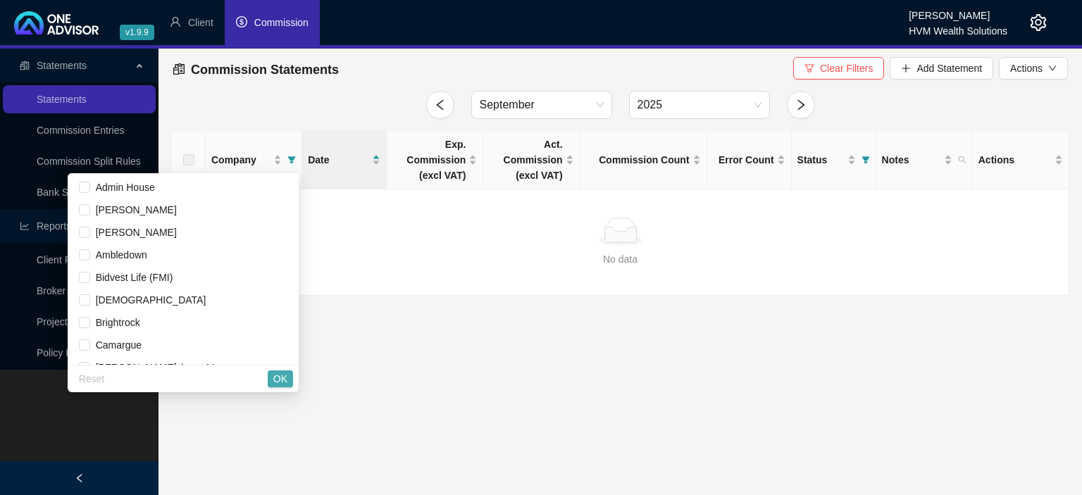
click at [273, 370] on button "OK" at bounding box center [280, 378] width 25 height 17
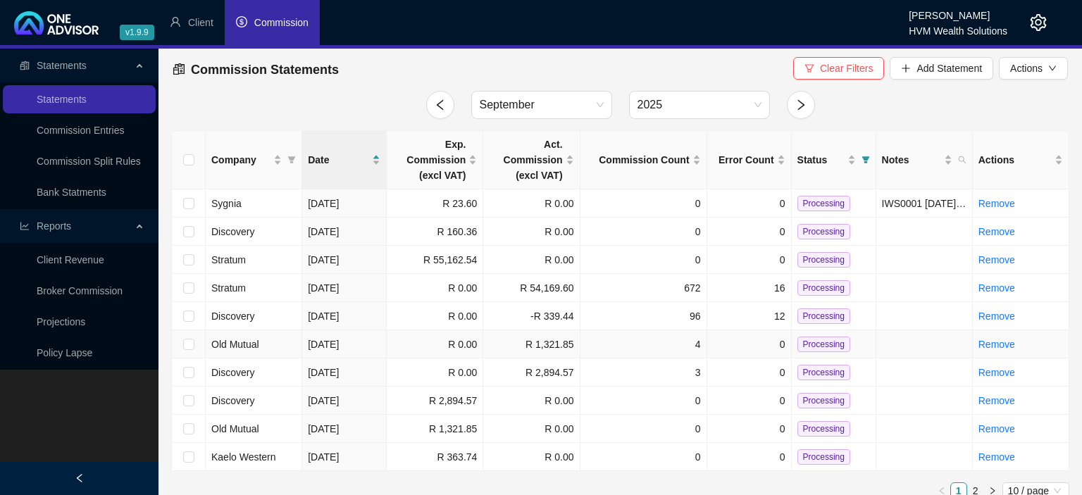
scroll to position [13, 0]
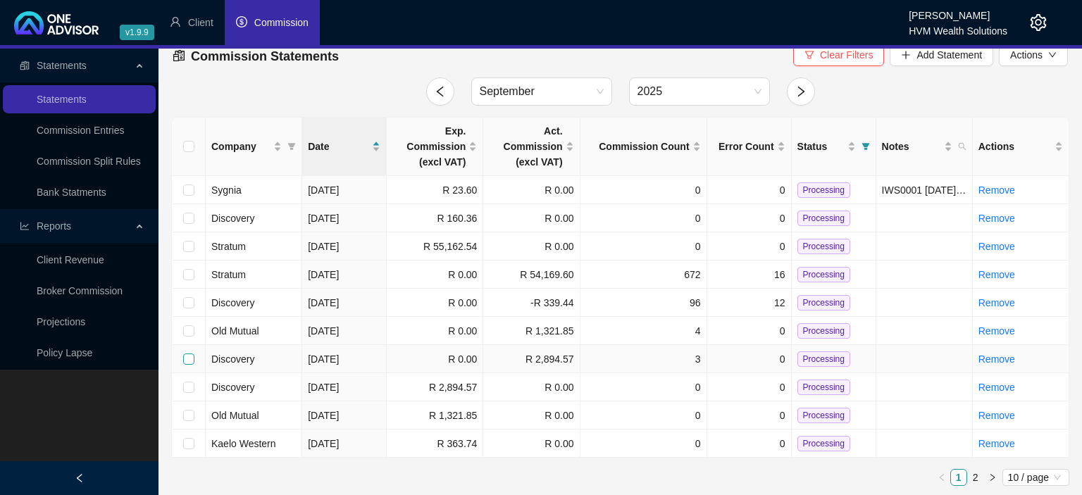
click at [189, 358] on input "checkbox" at bounding box center [188, 359] width 11 height 11
checkbox input "true"
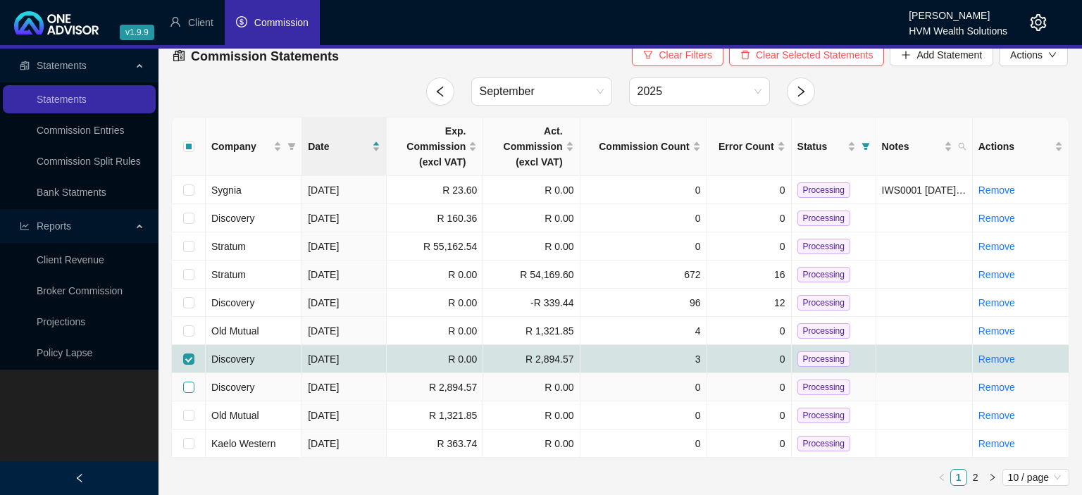
click at [189, 385] on input "checkbox" at bounding box center [188, 387] width 11 height 11
checkbox input "true"
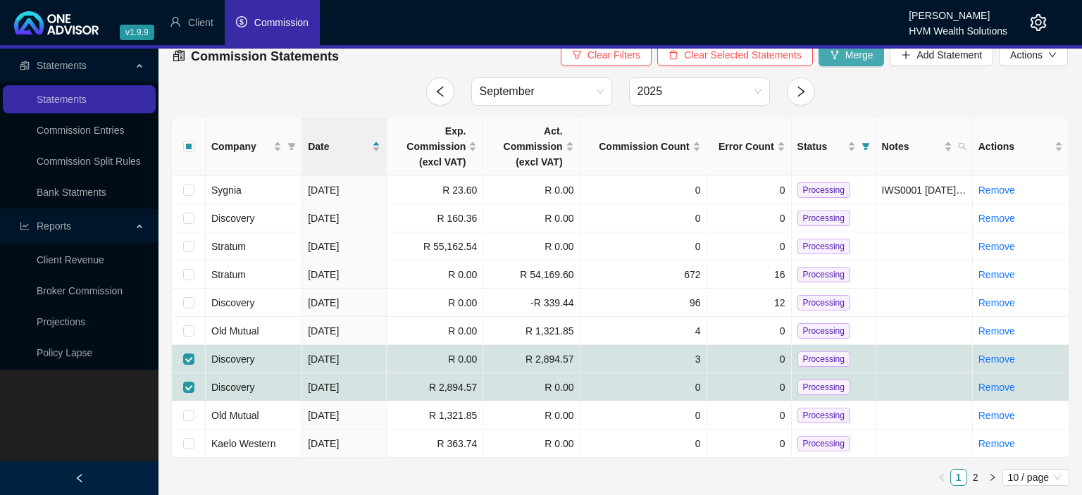
click at [846, 66] on button "Merge" at bounding box center [851, 55] width 66 height 23
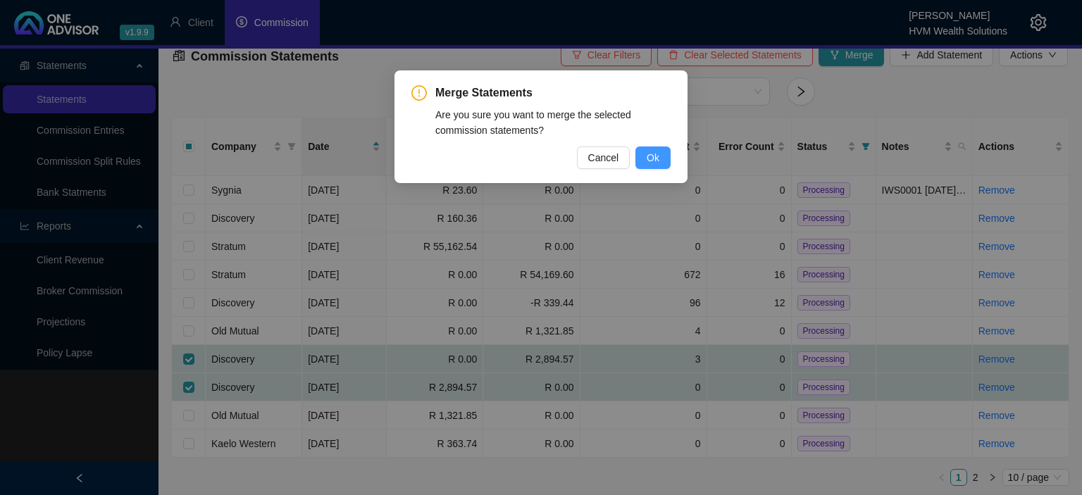
click at [647, 151] on span "Ok" at bounding box center [652, 157] width 13 height 15
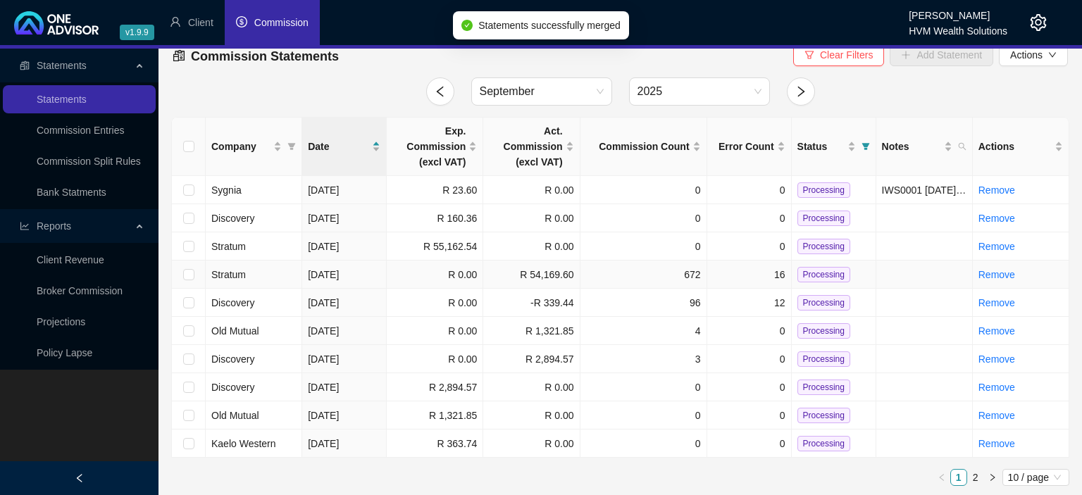
checkbox input "false"
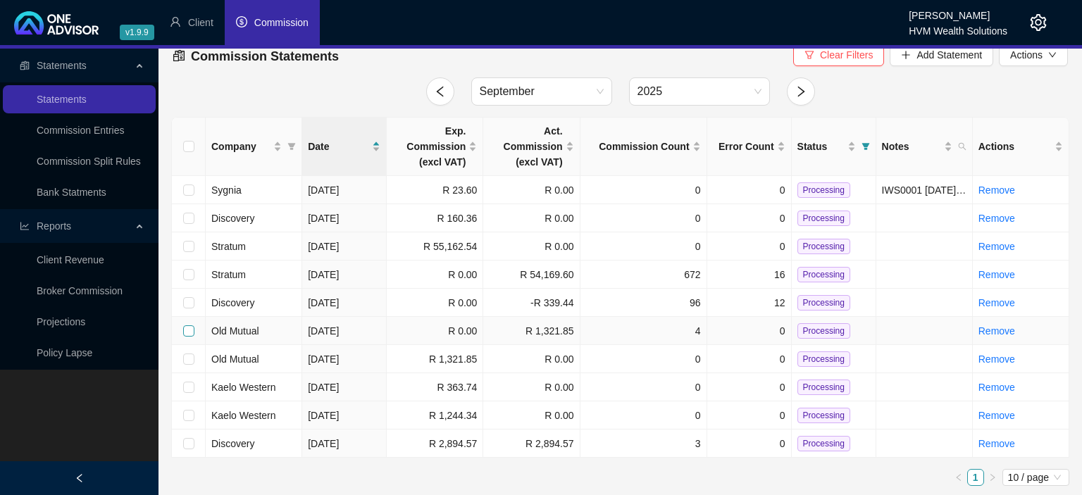
click at [192, 334] on input "checkbox" at bounding box center [188, 330] width 11 height 11
checkbox input "true"
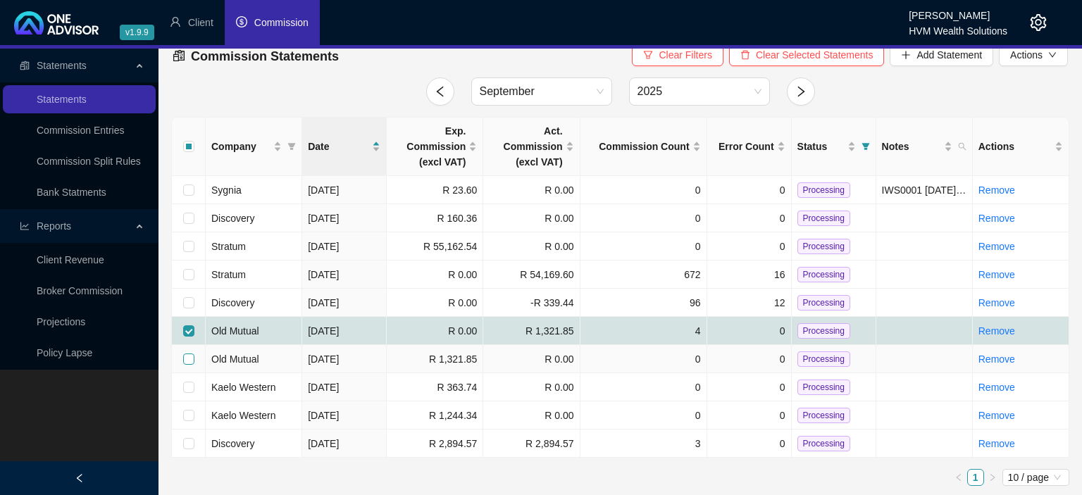
click at [186, 361] on input "checkbox" at bounding box center [188, 359] width 11 height 11
checkbox input "true"
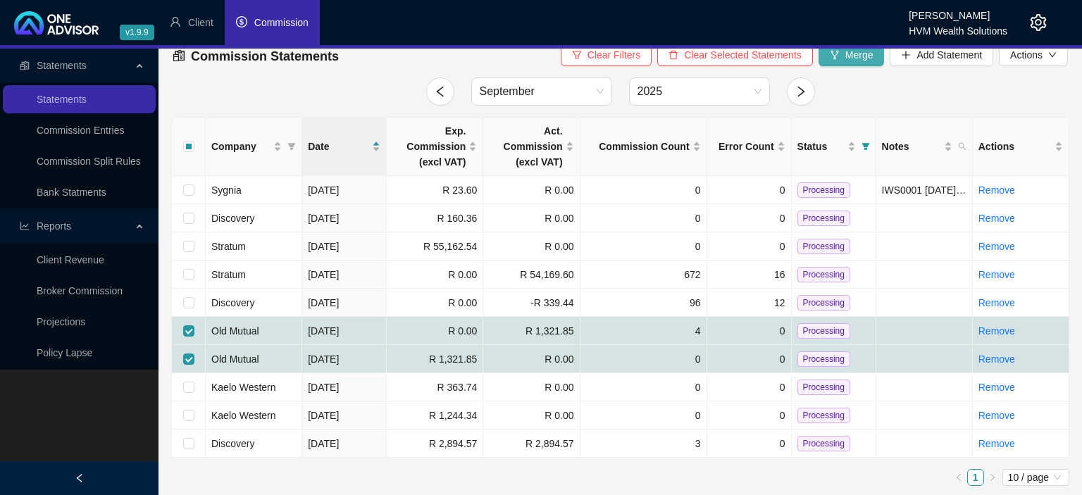
click at [856, 51] on span "Merge" at bounding box center [859, 54] width 28 height 15
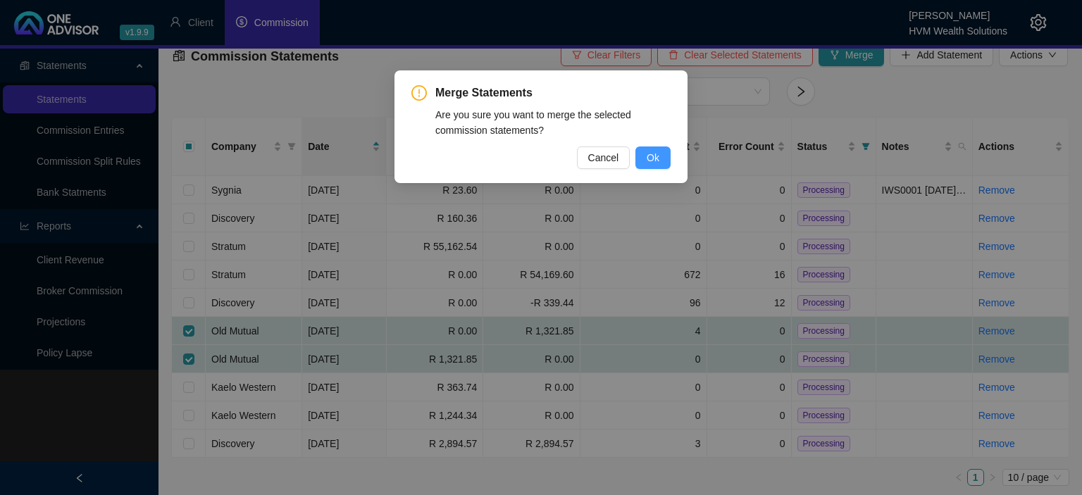
click at [663, 155] on button "Ok" at bounding box center [652, 157] width 35 height 23
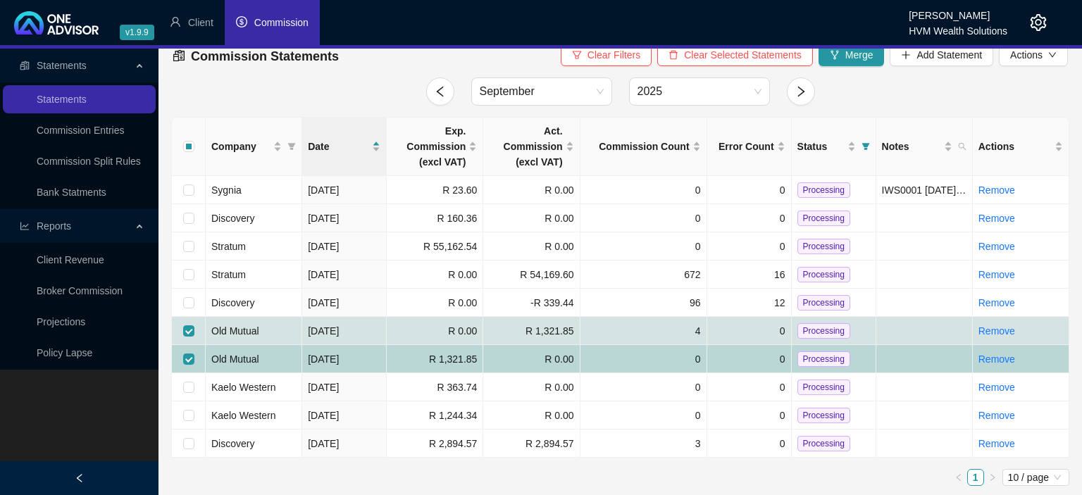
checkbox input "false"
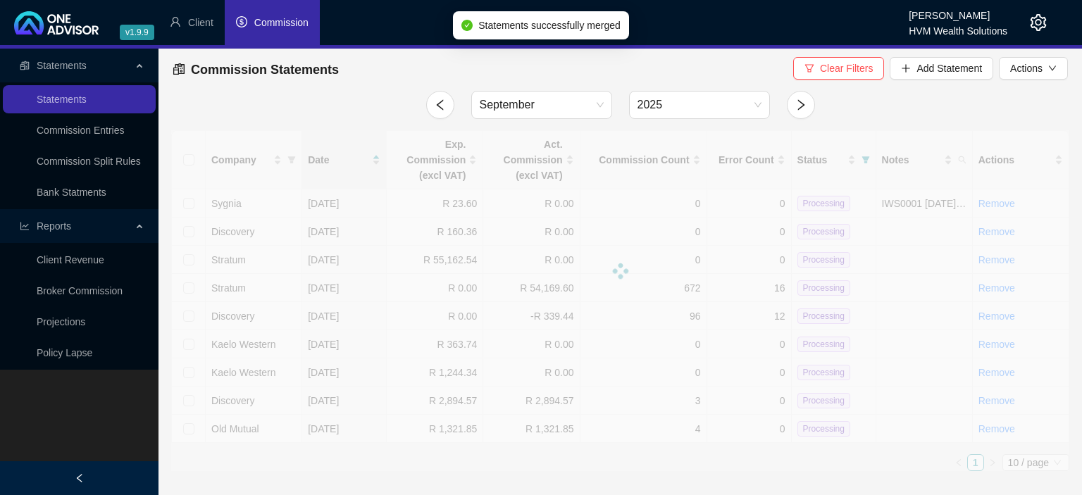
scroll to position [0, 0]
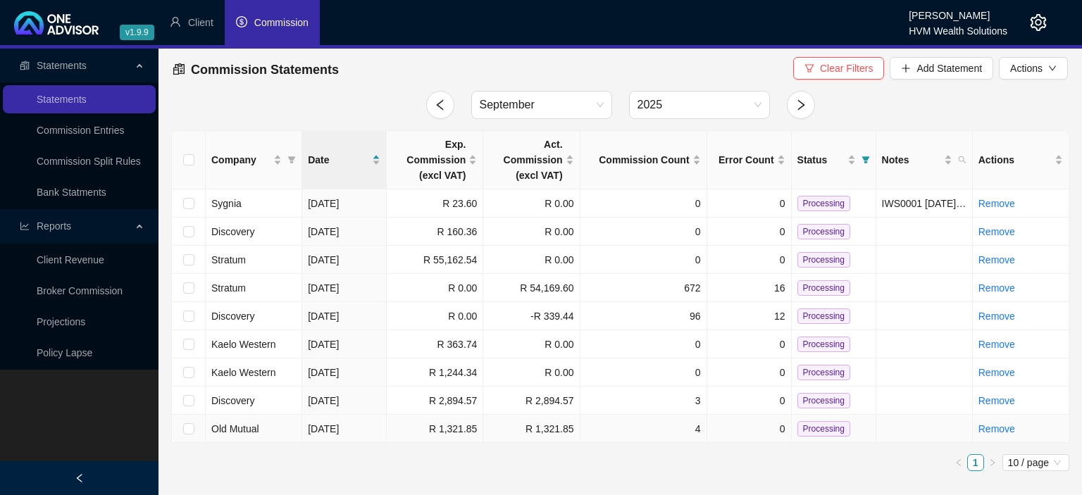
click at [821, 433] on span "Processing" at bounding box center [823, 428] width 53 height 15
click at [823, 401] on span "Processing" at bounding box center [823, 400] width 53 height 15
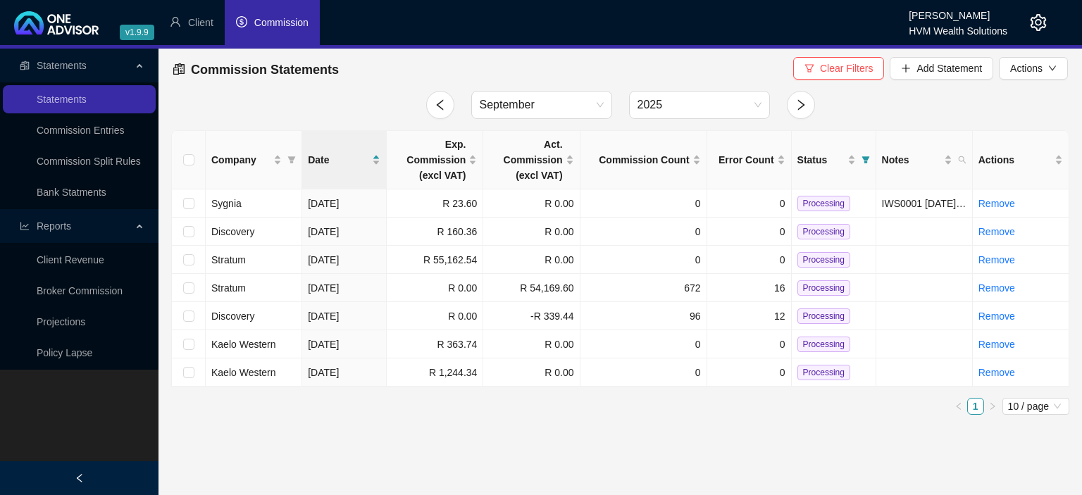
click at [1041, 25] on icon "setting" at bounding box center [1038, 22] width 17 height 17
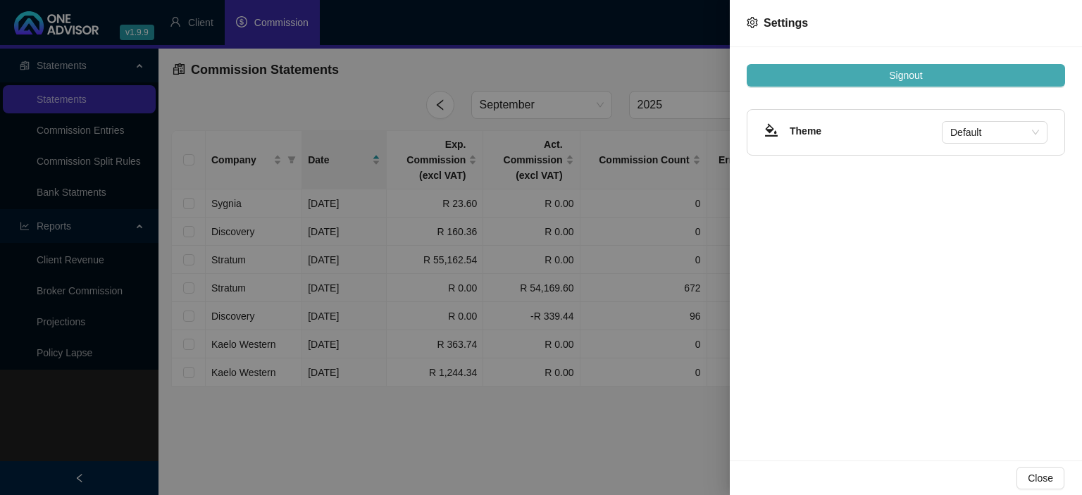
click at [890, 69] on span "Signout" at bounding box center [905, 75] width 33 height 15
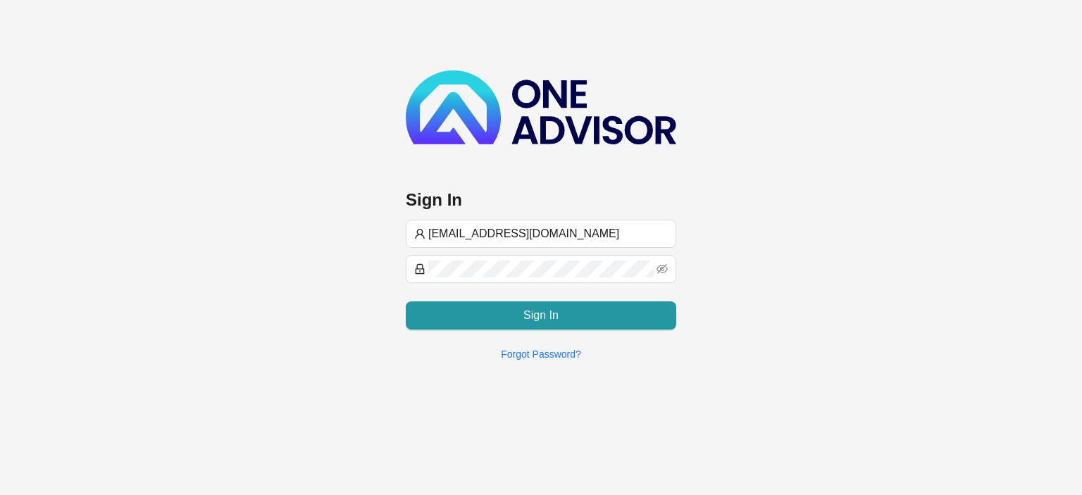
type input "[EMAIL_ADDRESS][DOMAIN_NAME]"
